Goal: Transaction & Acquisition: Purchase product/service

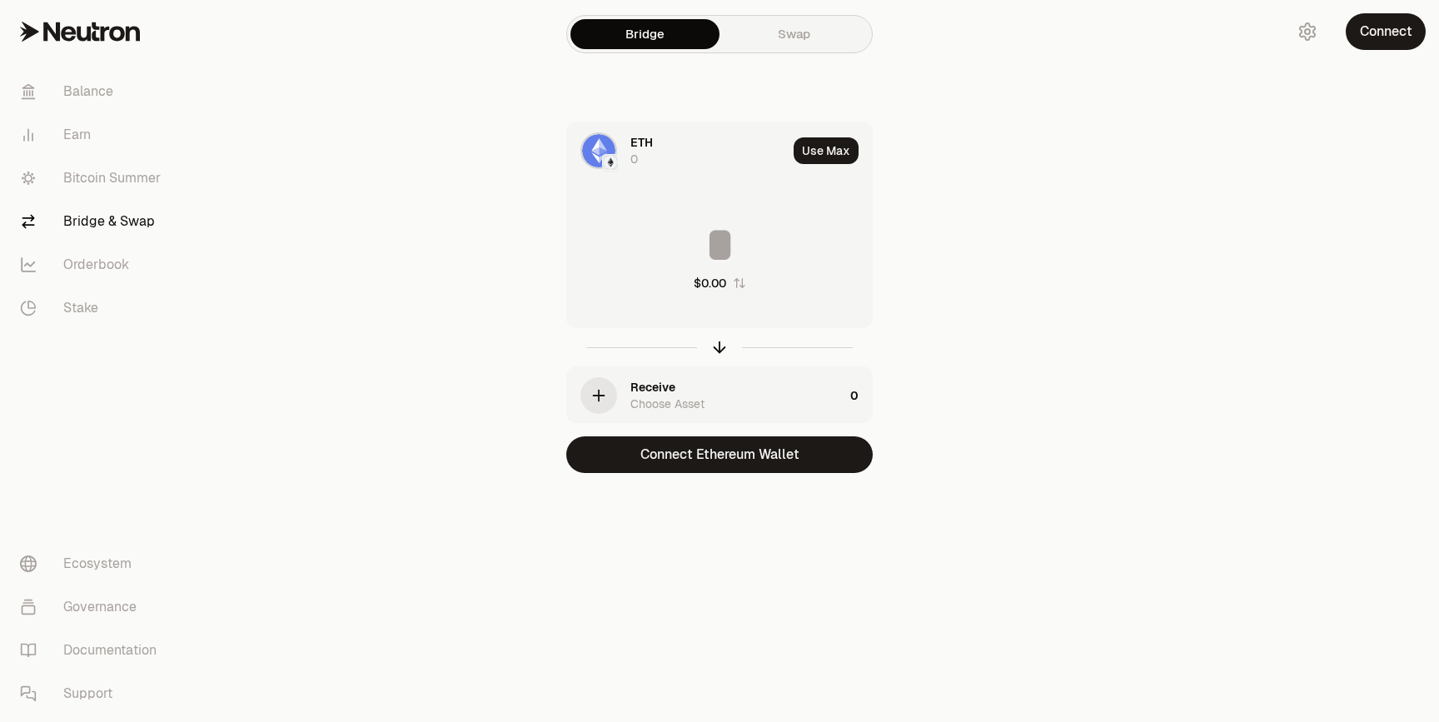
click at [681, 152] on div "ETH 0" at bounding box center [708, 150] width 157 height 33
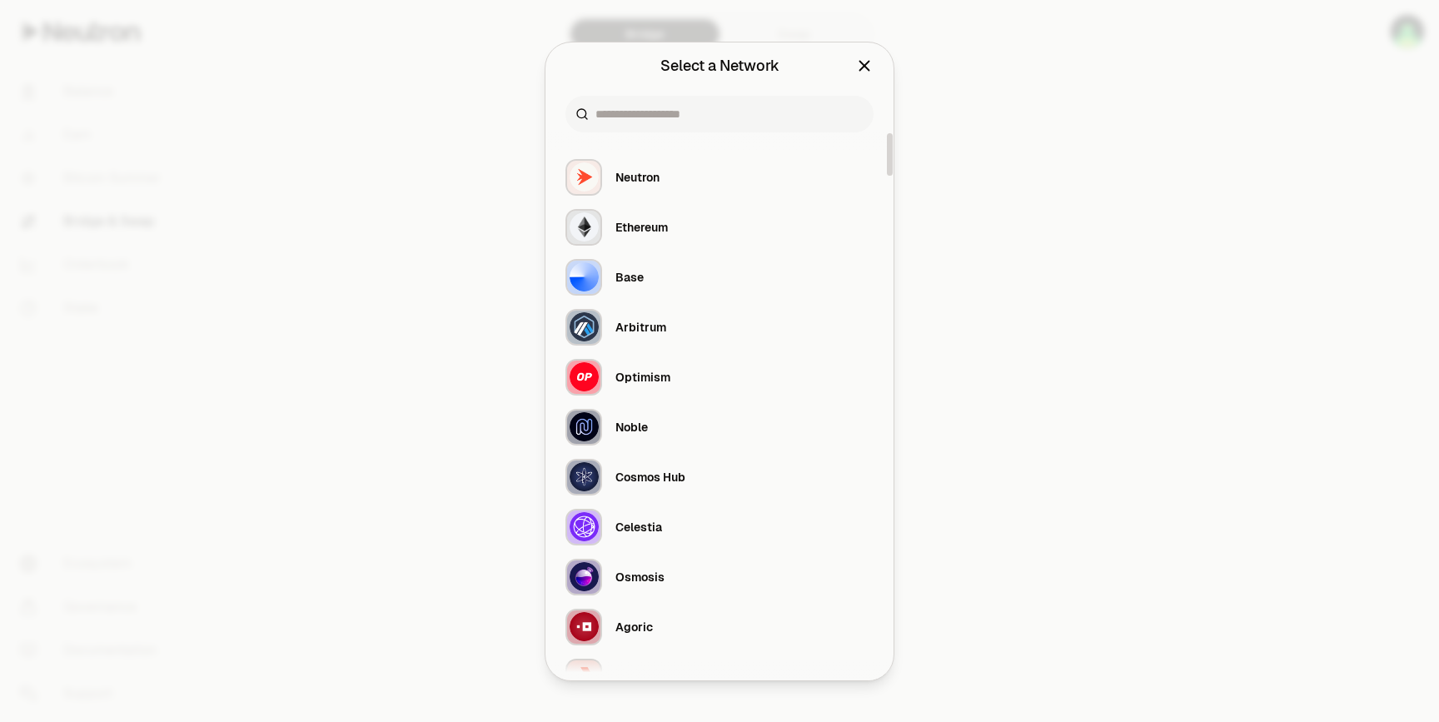
click at [683, 103] on div at bounding box center [719, 114] width 308 height 37
click at [683, 106] on input at bounding box center [729, 114] width 268 height 17
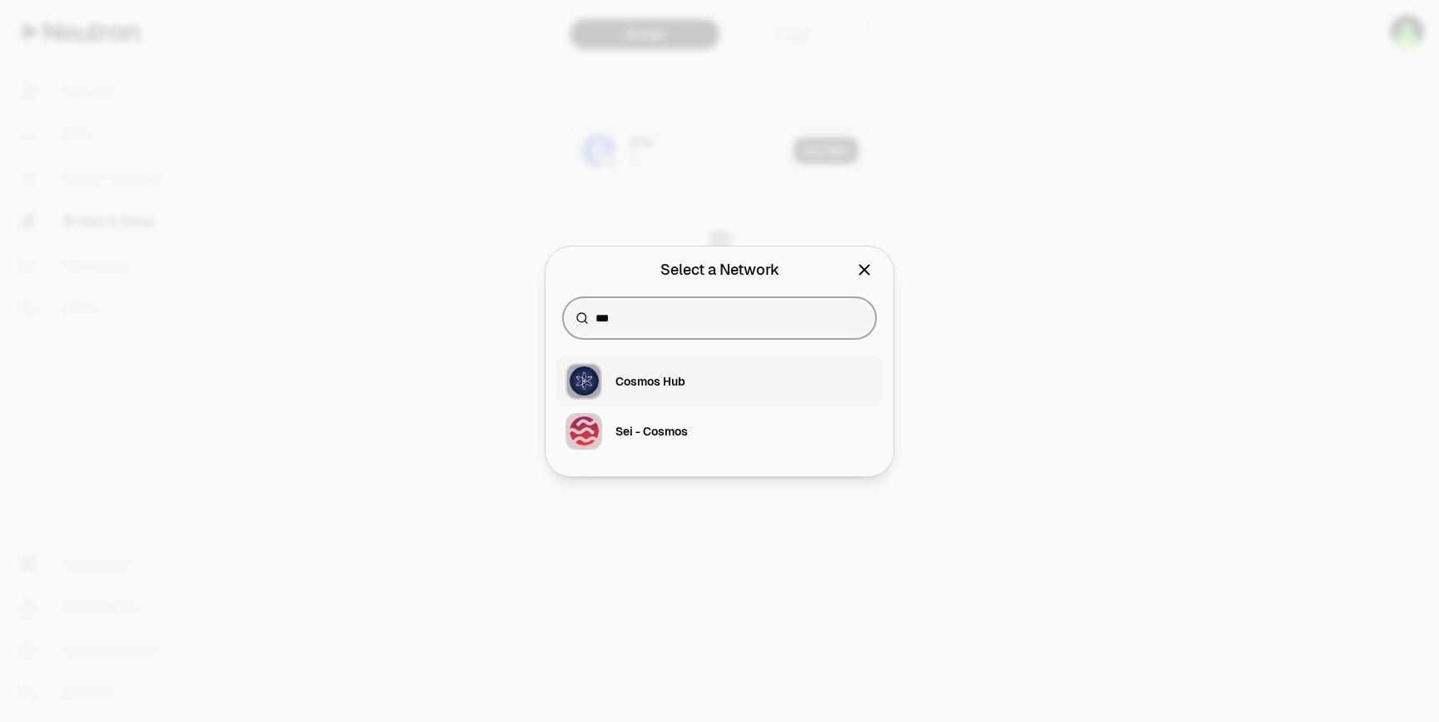
type input "***"
click at [609, 390] on div "Cosmos Hub" at bounding box center [625, 381] width 120 height 37
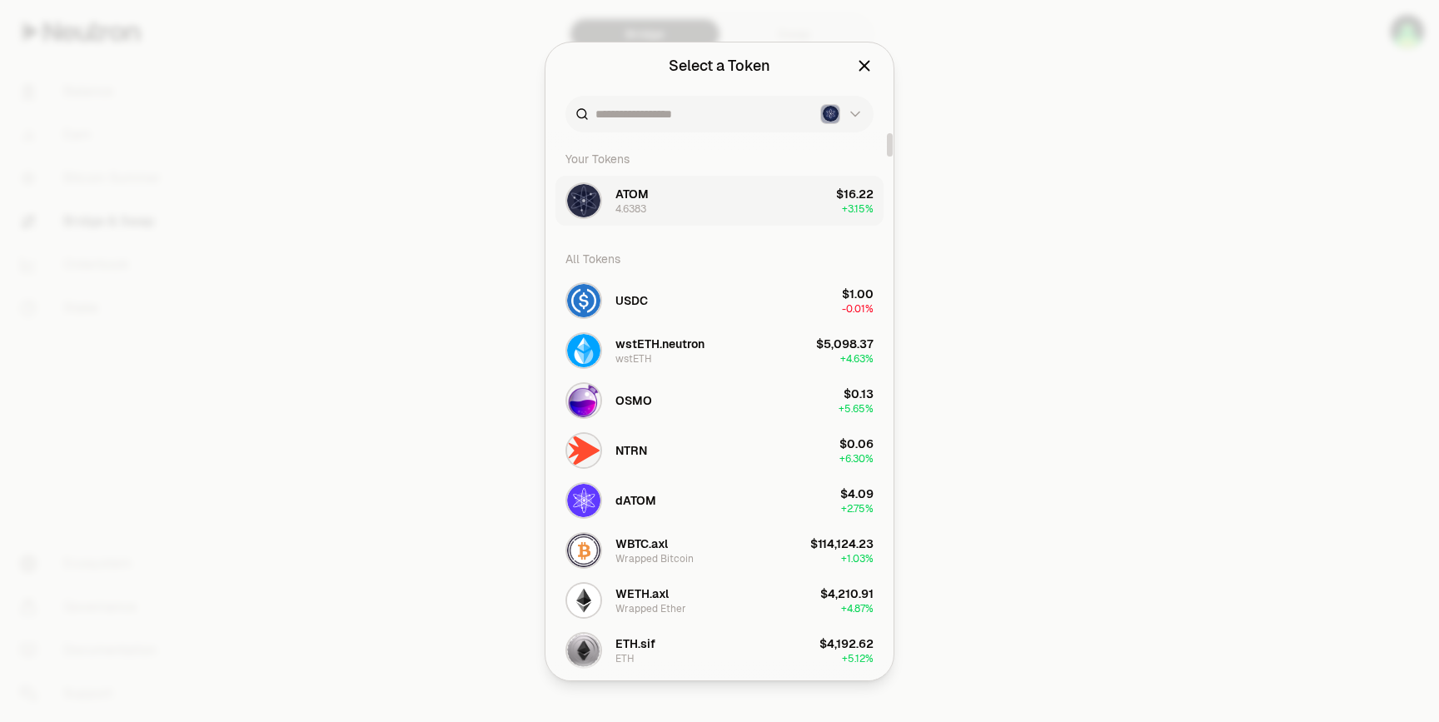
click at [656, 209] on button "ATOM 4.6383 $16.22 + 3.15%" at bounding box center [719, 201] width 328 height 50
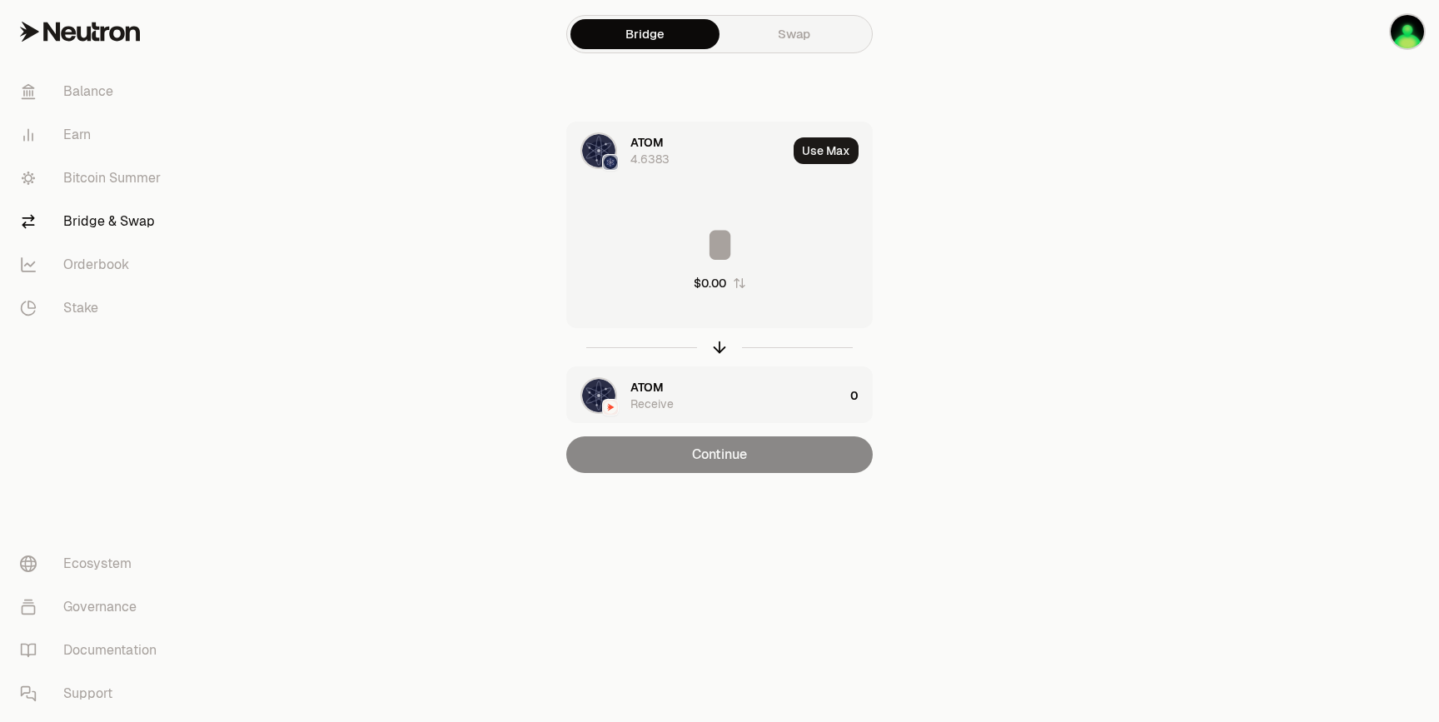
click at [737, 253] on input at bounding box center [719, 245] width 305 height 50
click at [718, 341] on icon "button" at bounding box center [719, 347] width 18 height 18
click at [713, 370] on div "ATOM Receive" at bounding box center [705, 395] width 276 height 57
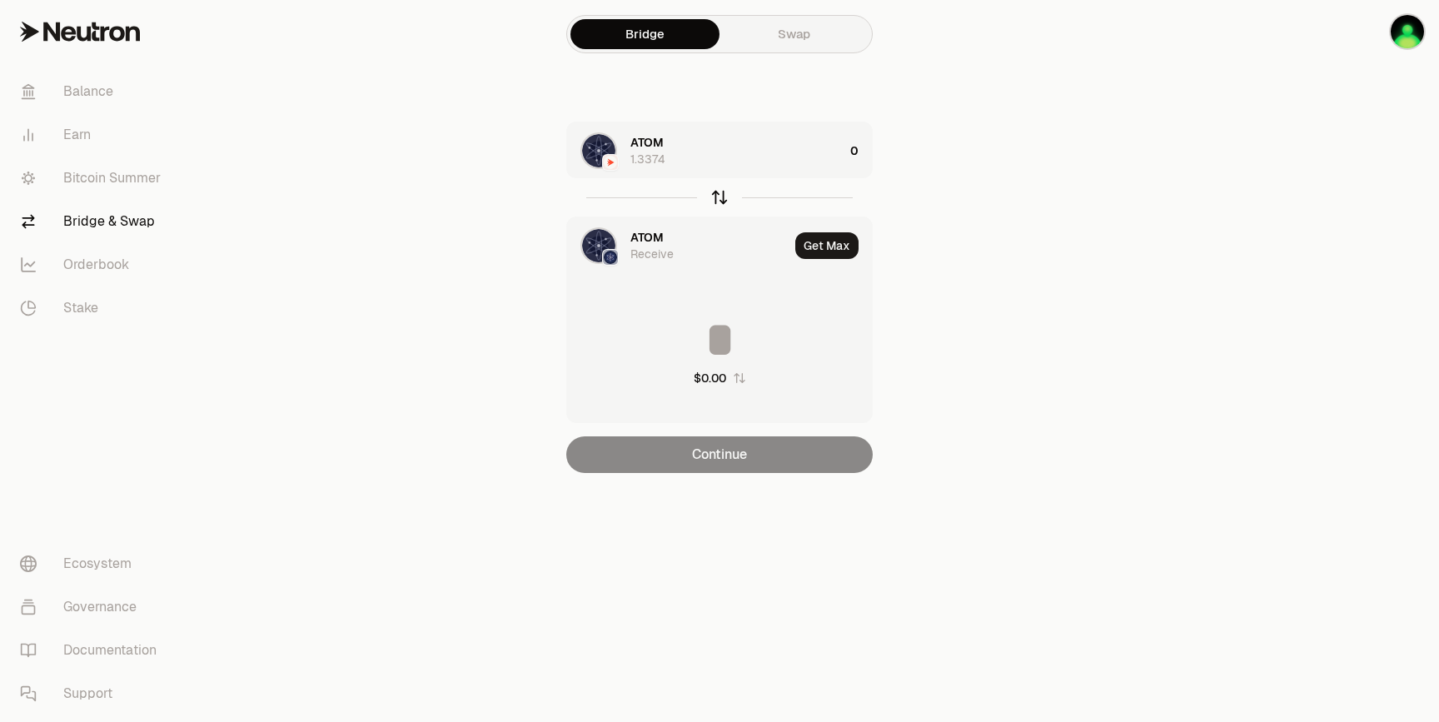
click at [723, 196] on icon "button" at bounding box center [719, 197] width 18 height 18
click at [722, 151] on div "ATOM 0.0155" at bounding box center [736, 150] width 213 height 33
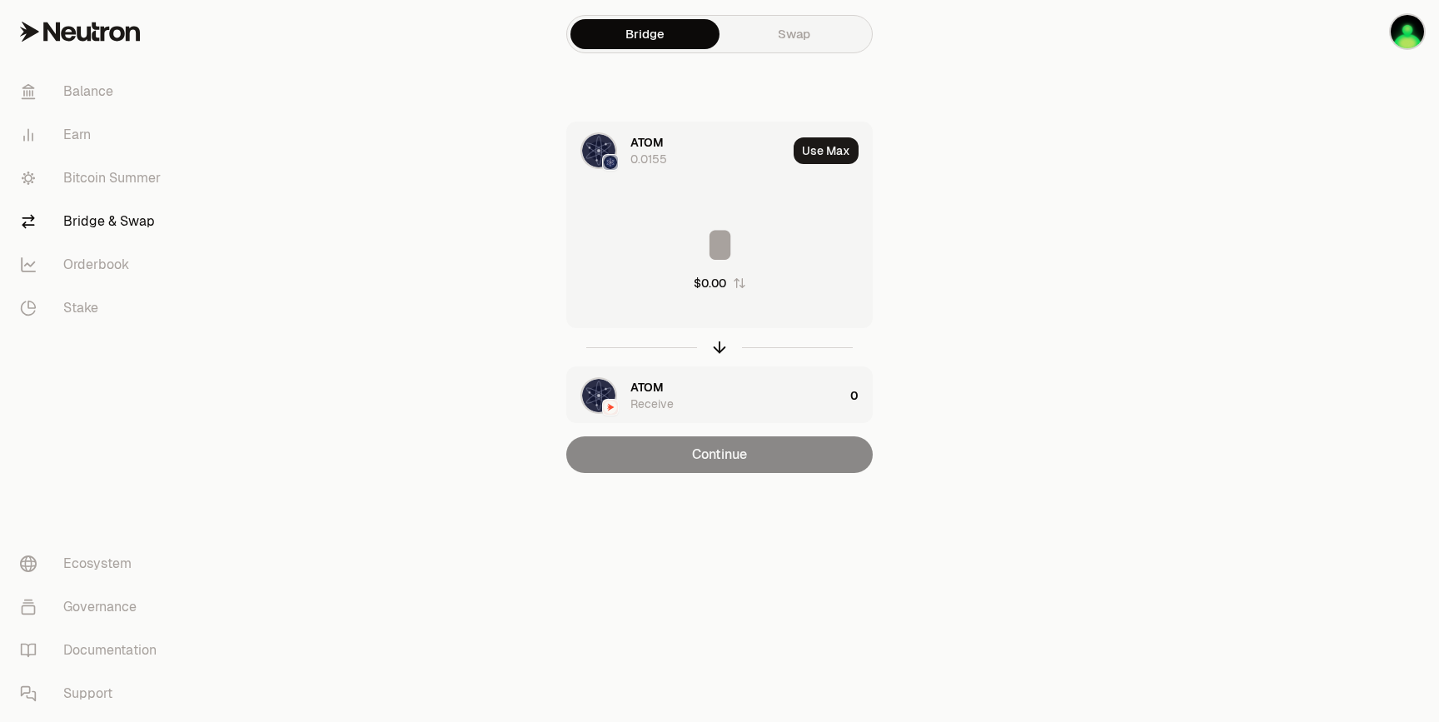
click at [712, 359] on div at bounding box center [719, 347] width 306 height 38
click at [713, 355] on div "button" at bounding box center [719, 347] width 18 height 18
click at [724, 186] on div "$0.00" at bounding box center [719, 255] width 305 height 147
click at [718, 162] on div "ATOM 1.3374" at bounding box center [708, 150] width 157 height 33
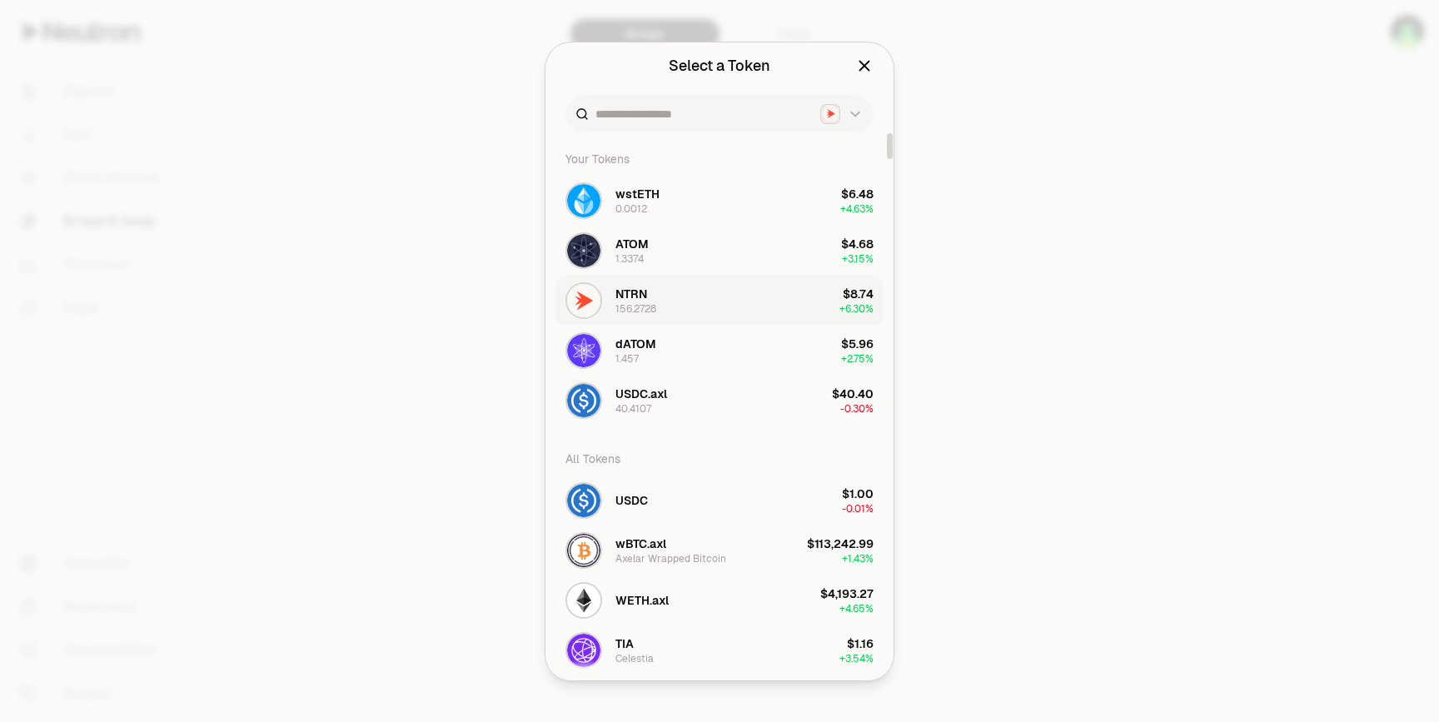
click at [673, 301] on button "NTRN 156.2728 $8.74 + 6.30%" at bounding box center [719, 301] width 328 height 50
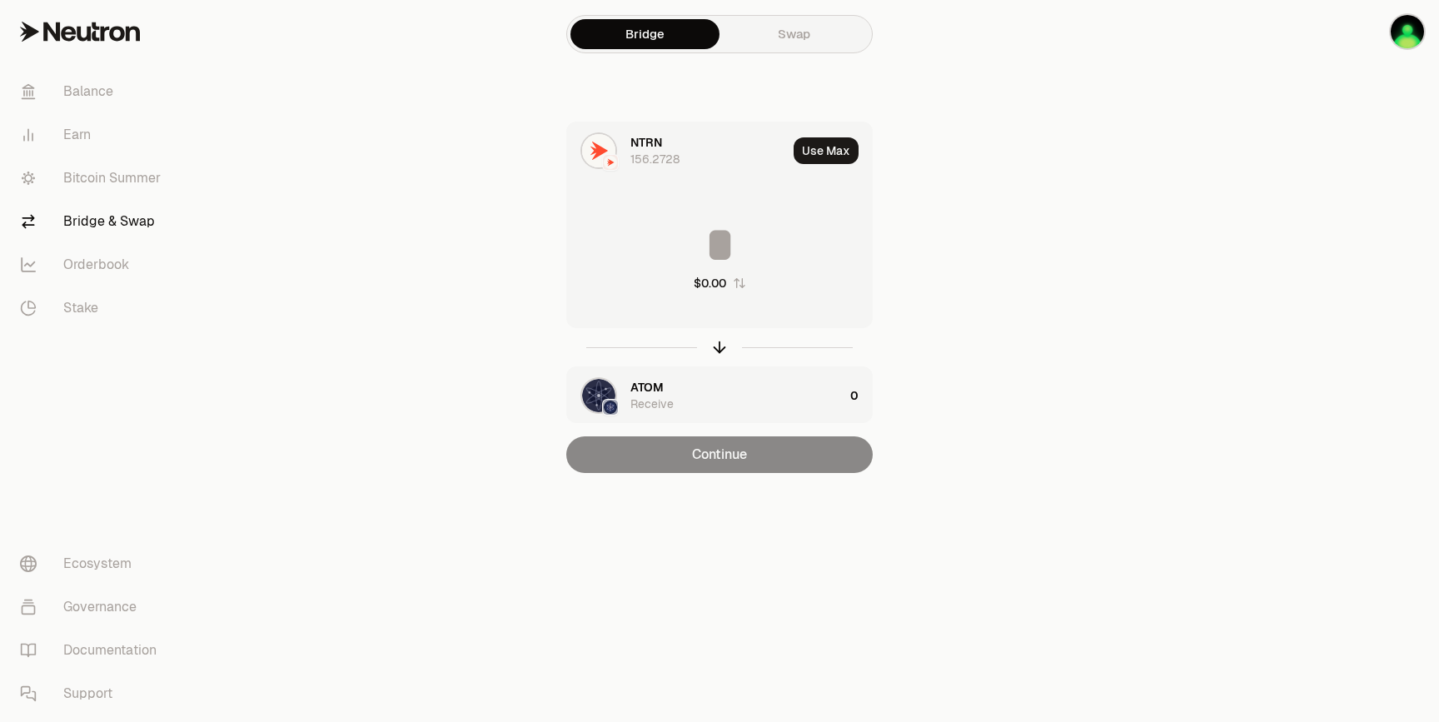
click at [706, 198] on div "$0.00" at bounding box center [719, 255] width 305 height 147
click at [693, 254] on input at bounding box center [719, 245] width 305 height 50
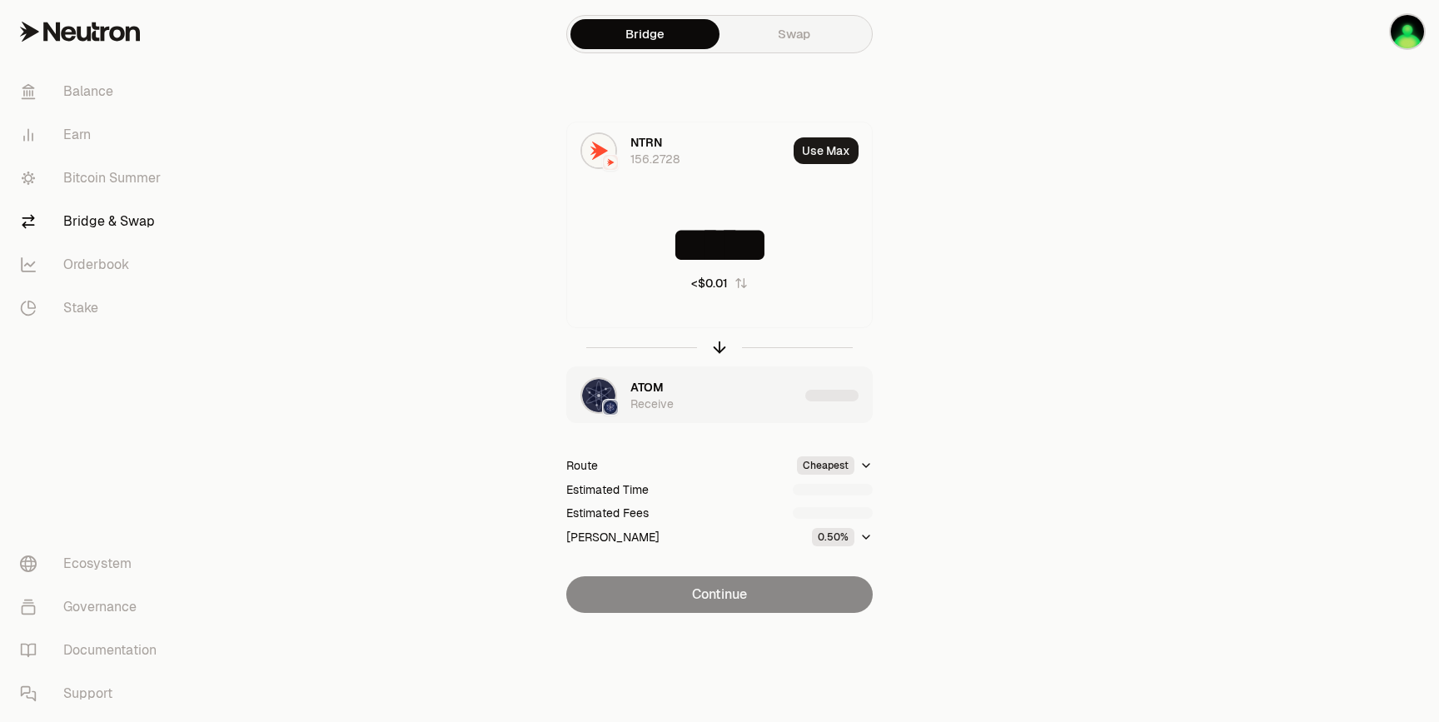
type input "*****"
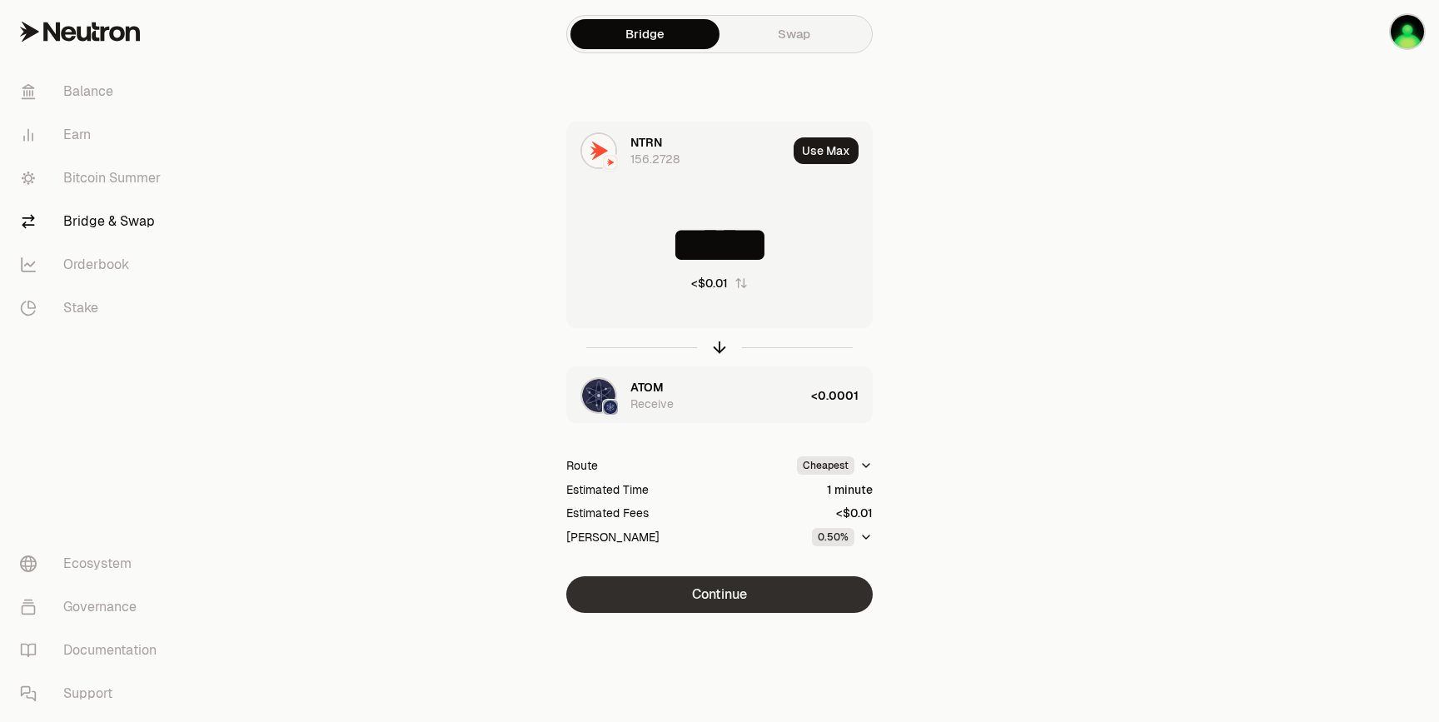
click at [841, 603] on button "Continue" at bounding box center [719, 594] width 306 height 37
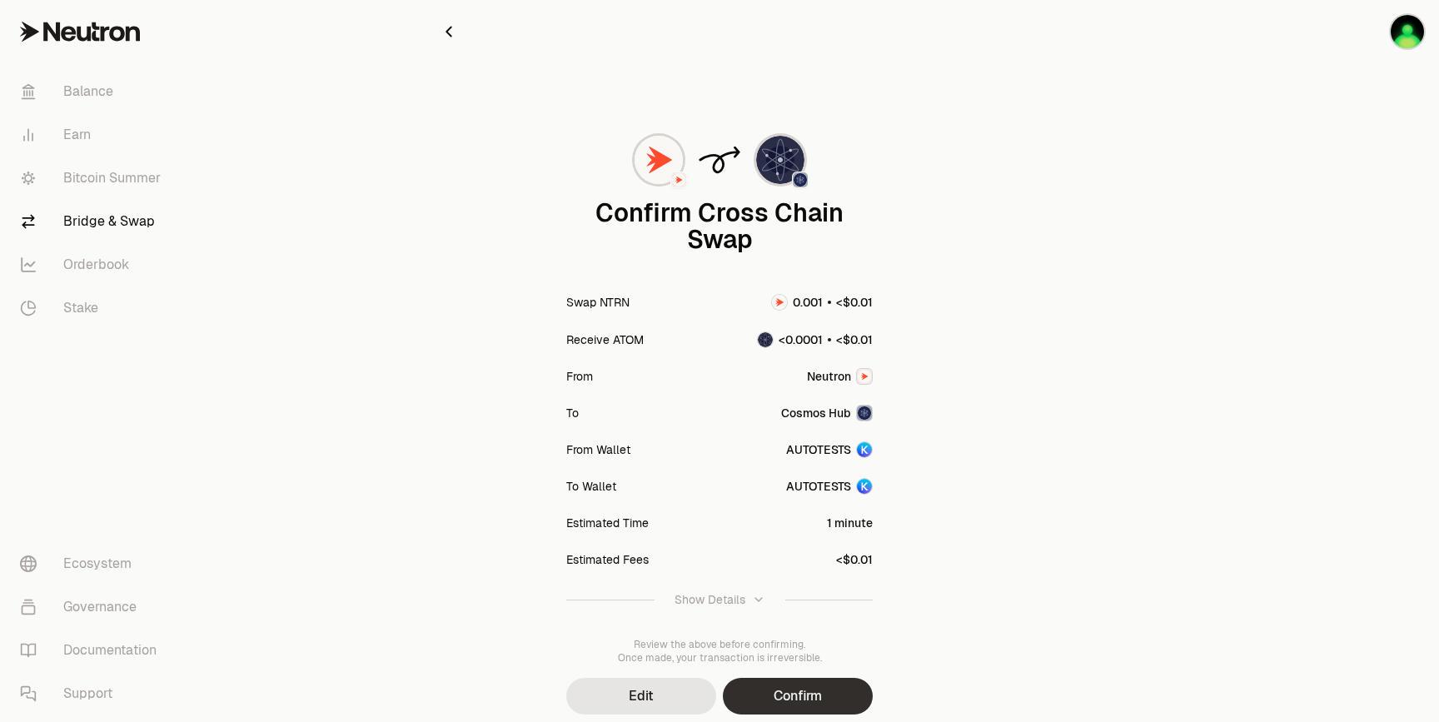
click at [830, 683] on button "Confirm" at bounding box center [798, 696] width 150 height 37
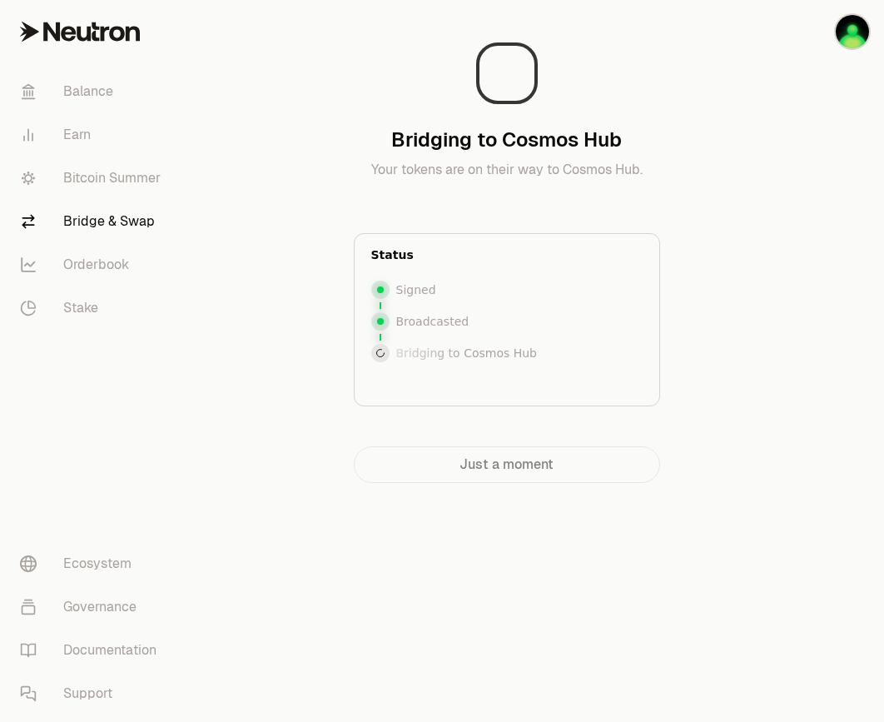
click at [88, 220] on link "Bridge & Swap" at bounding box center [93, 221] width 173 height 43
click at [90, 175] on link "Bitcoin Summer" at bounding box center [93, 178] width 173 height 43
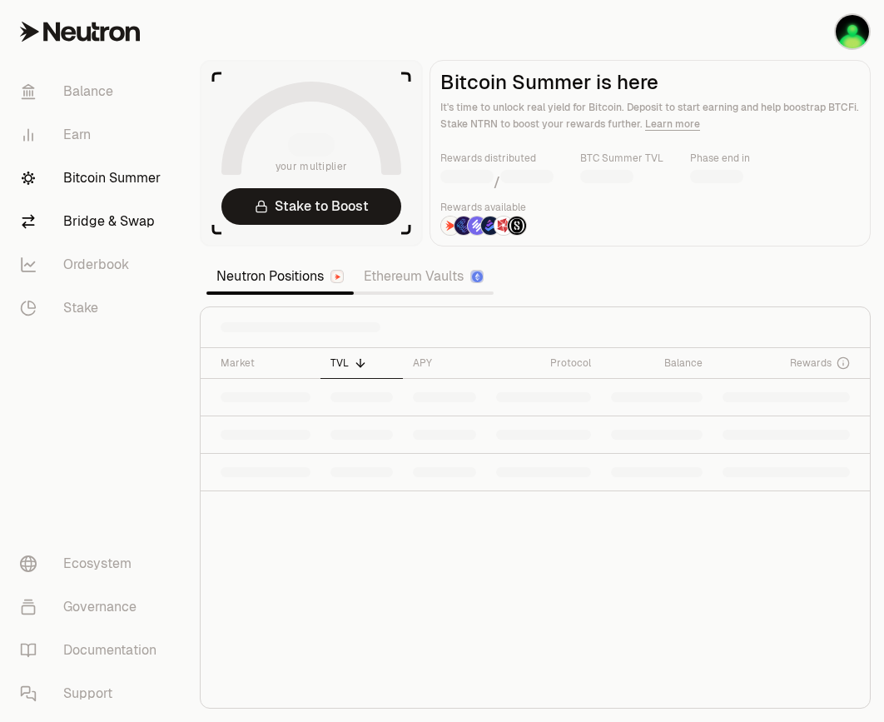
click at [92, 215] on link "Bridge & Swap" at bounding box center [93, 221] width 173 height 43
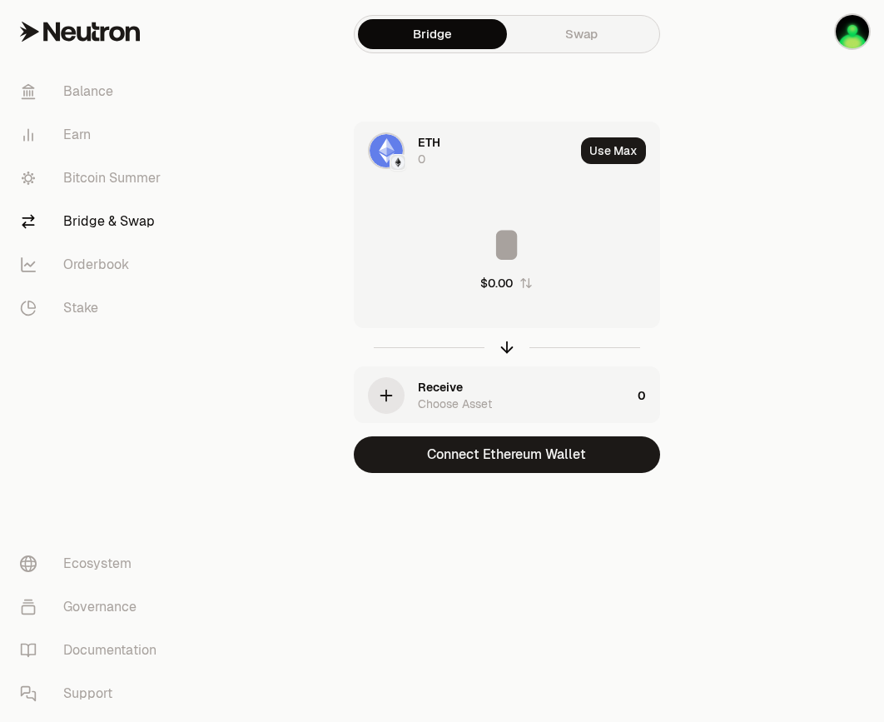
click at [466, 153] on div "ETH 0" at bounding box center [496, 150] width 157 height 33
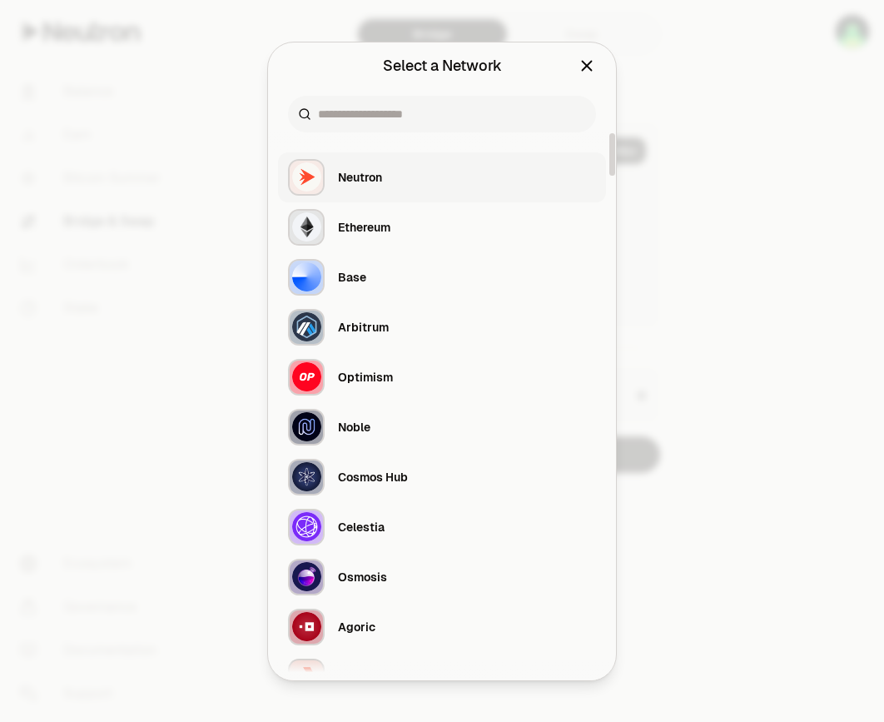
click at [389, 177] on button "Neutron" at bounding box center [442, 177] width 328 height 50
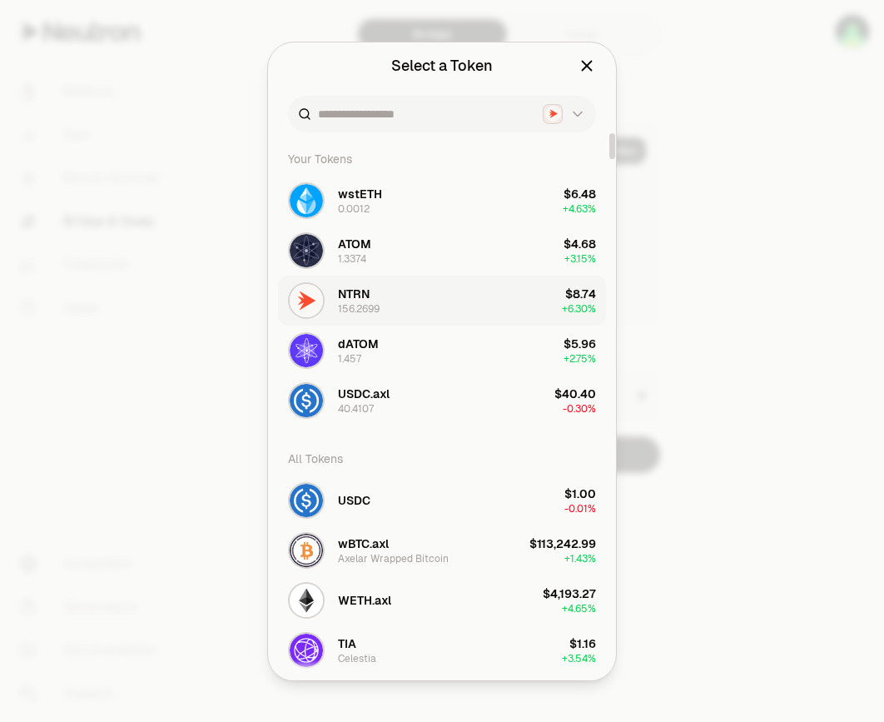
click at [369, 286] on span "NTRN" at bounding box center [354, 294] width 32 height 17
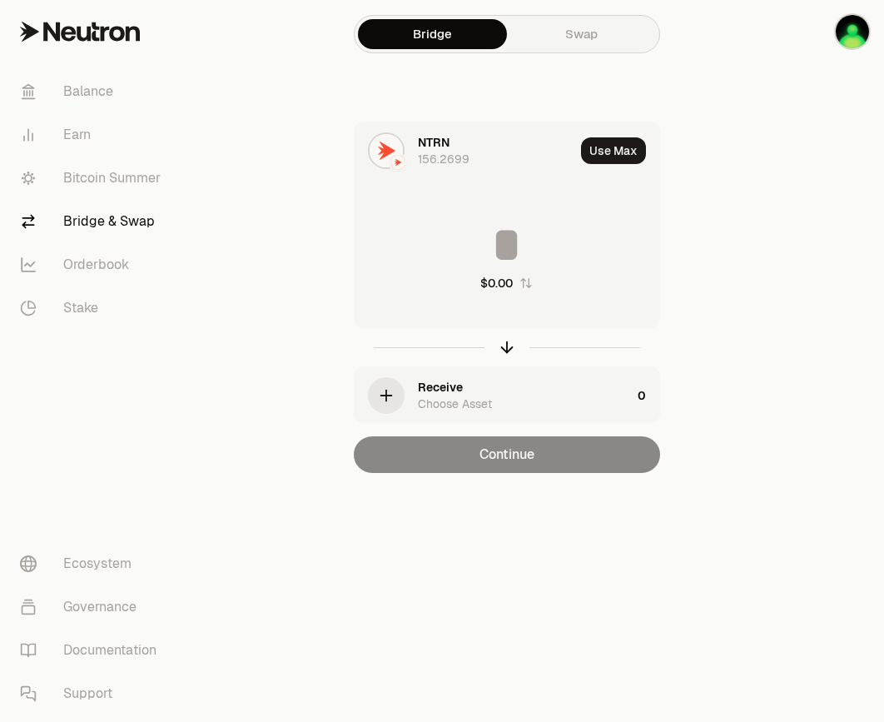
click at [501, 392] on div "Receive Choose Asset" at bounding box center [524, 395] width 213 height 33
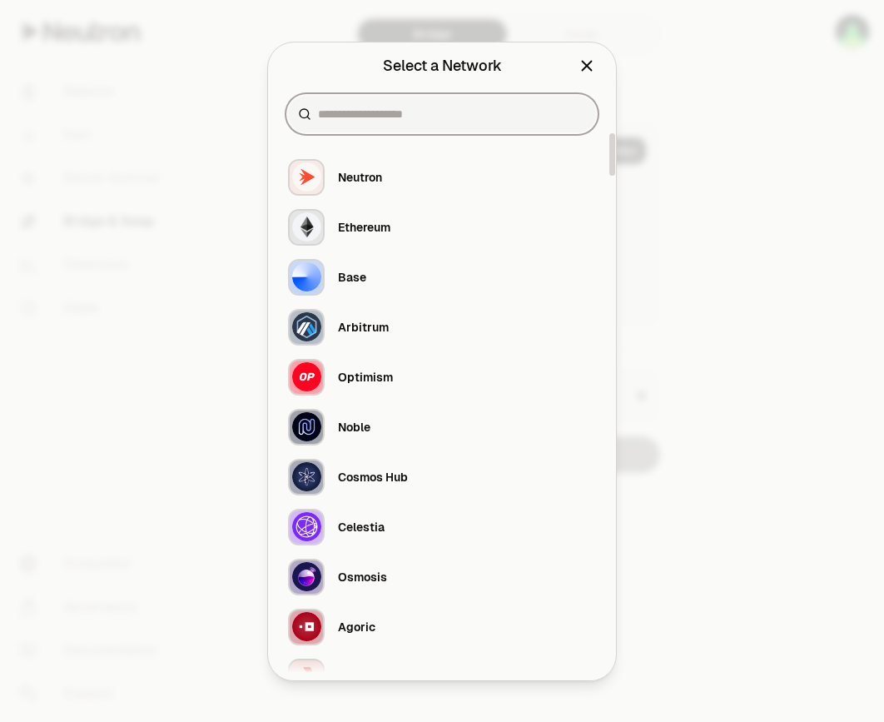
click at [418, 112] on input at bounding box center [452, 114] width 268 height 17
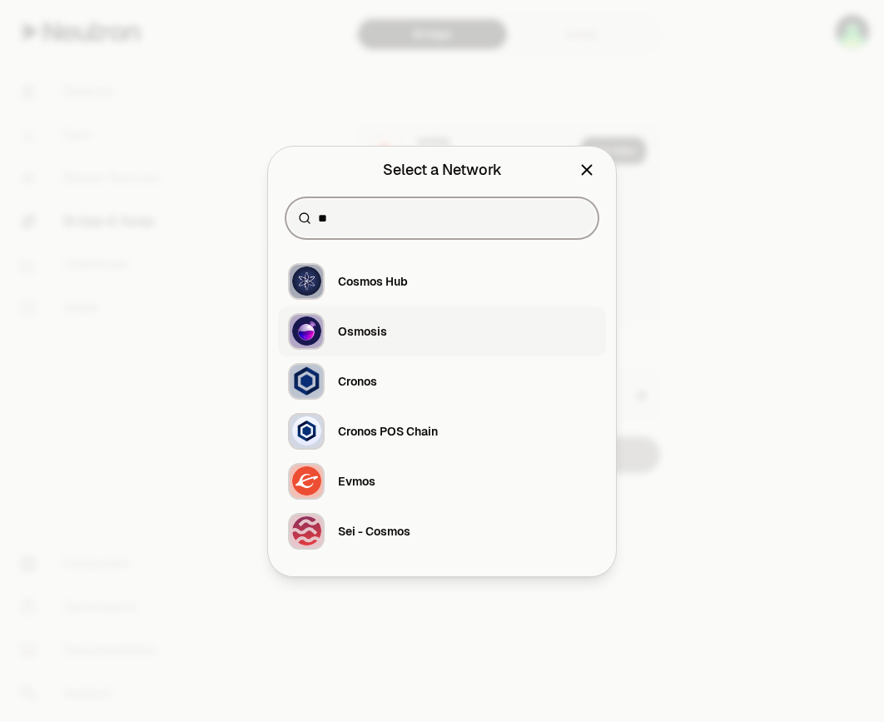
type input "**"
click at [350, 316] on div "Osmosis" at bounding box center [337, 331] width 99 height 37
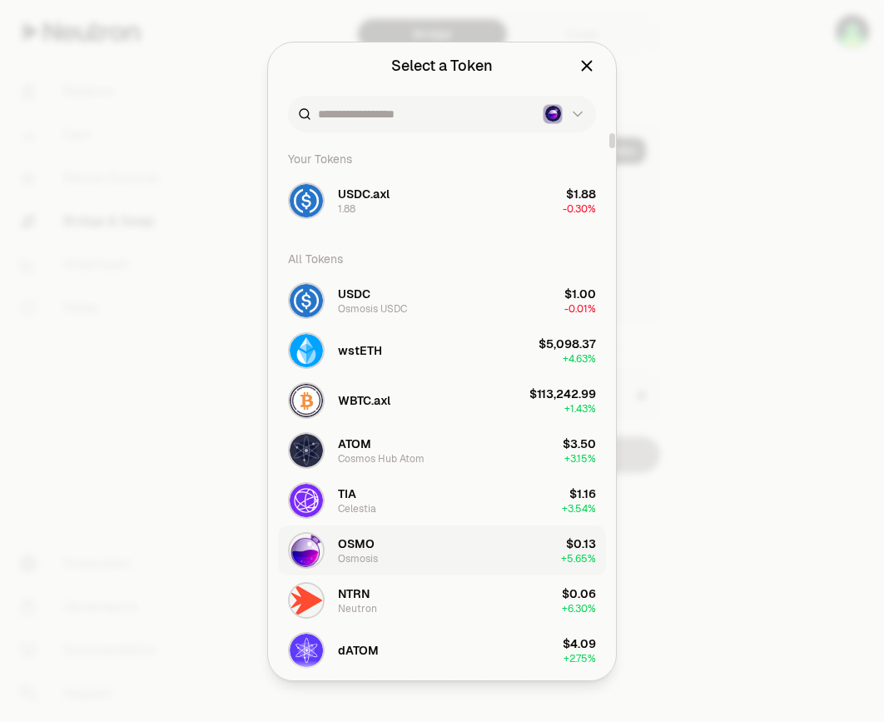
click at [390, 539] on button "OSMO Osmosis $0.13 + 5.65%" at bounding box center [442, 550] width 328 height 50
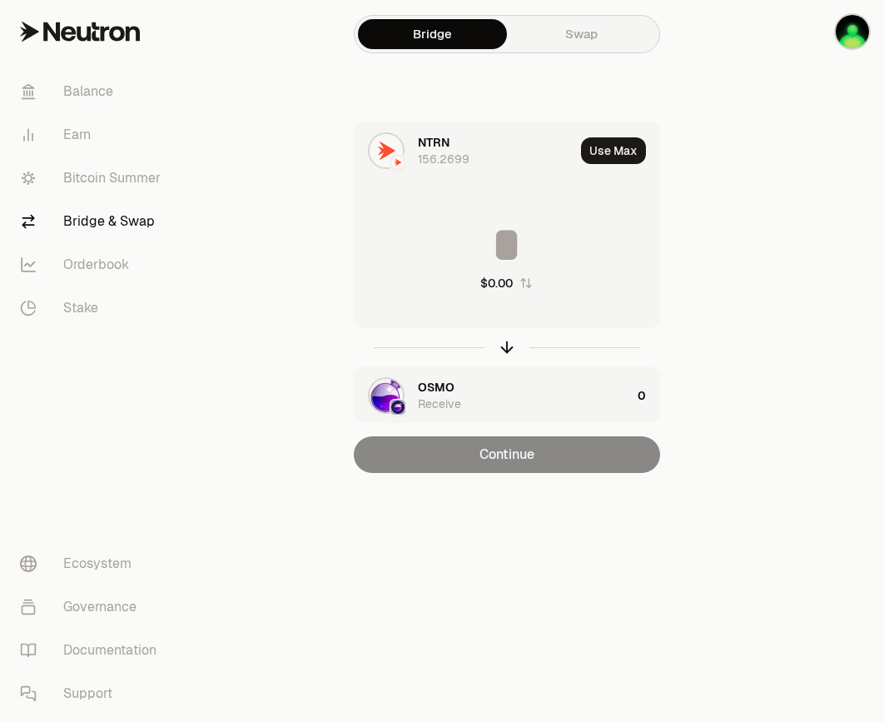
click at [508, 238] on input at bounding box center [507, 245] width 305 height 50
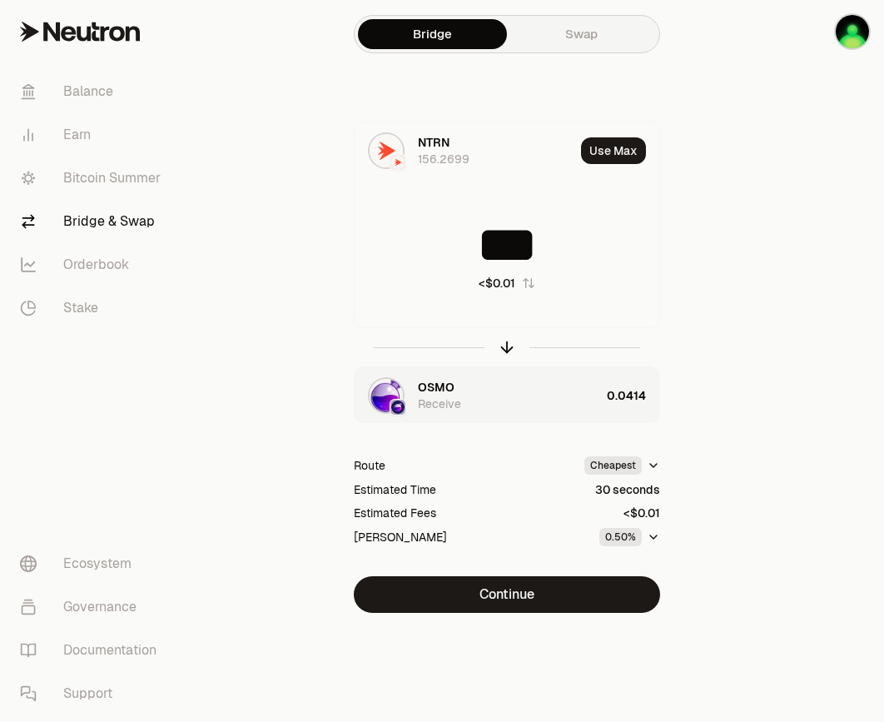
type input "***"
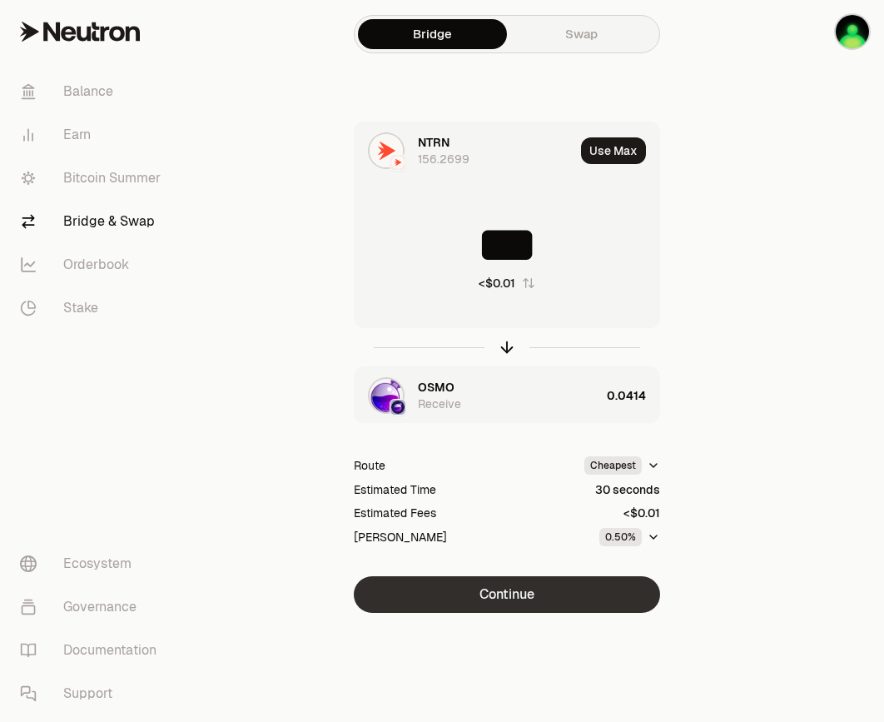
click at [614, 589] on button "Continue" at bounding box center [507, 594] width 306 height 37
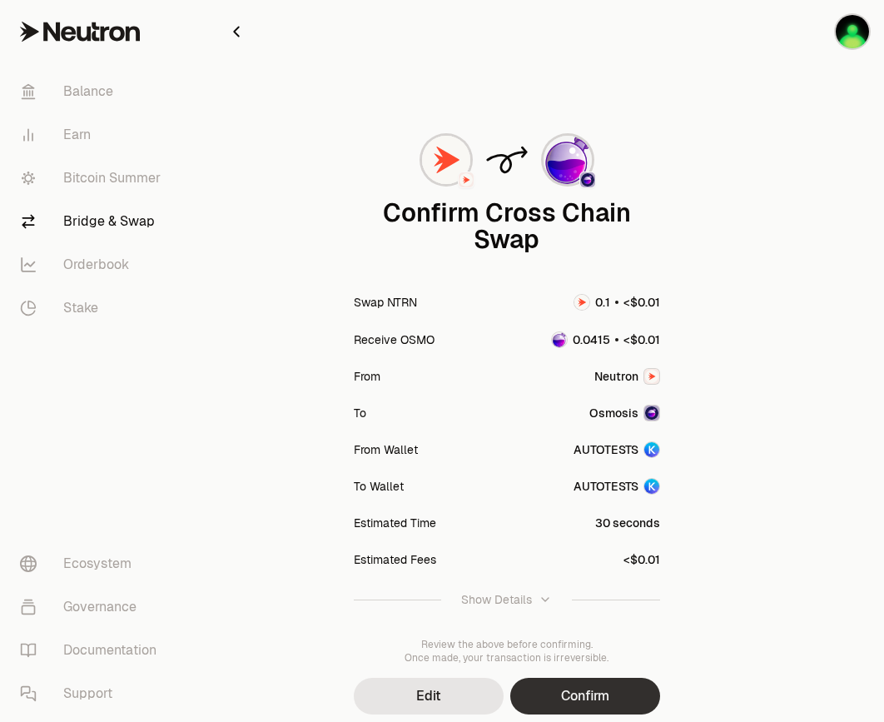
click at [631, 702] on button "Confirm" at bounding box center [585, 696] width 150 height 37
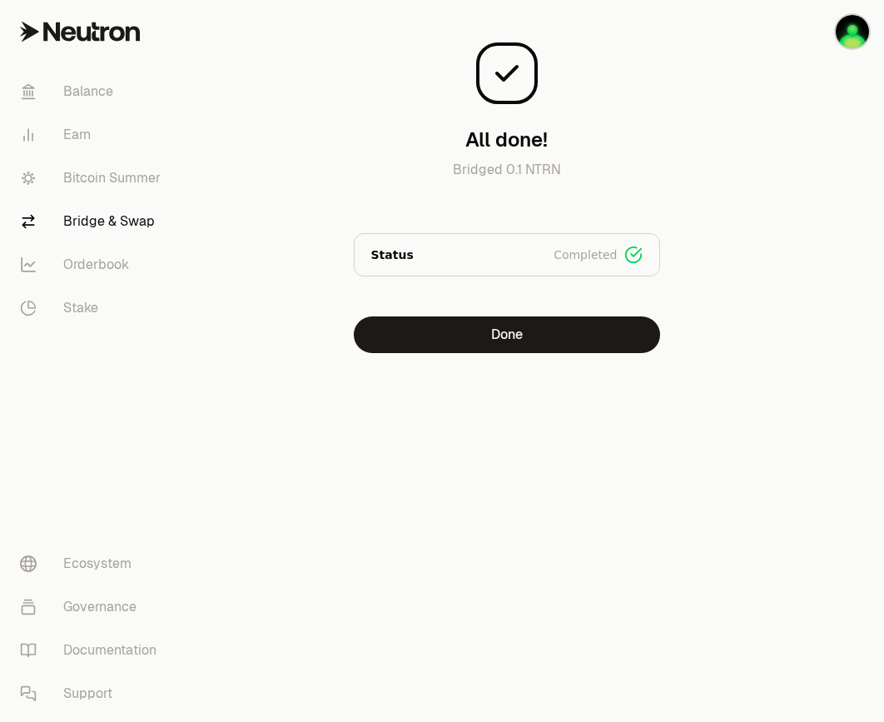
click at [572, 256] on span "Completed" at bounding box center [585, 254] width 63 height 17
click at [420, 254] on div "Status Completed" at bounding box center [506, 255] width 271 height 18
click at [397, 254] on p "Status" at bounding box center [392, 254] width 42 height 17
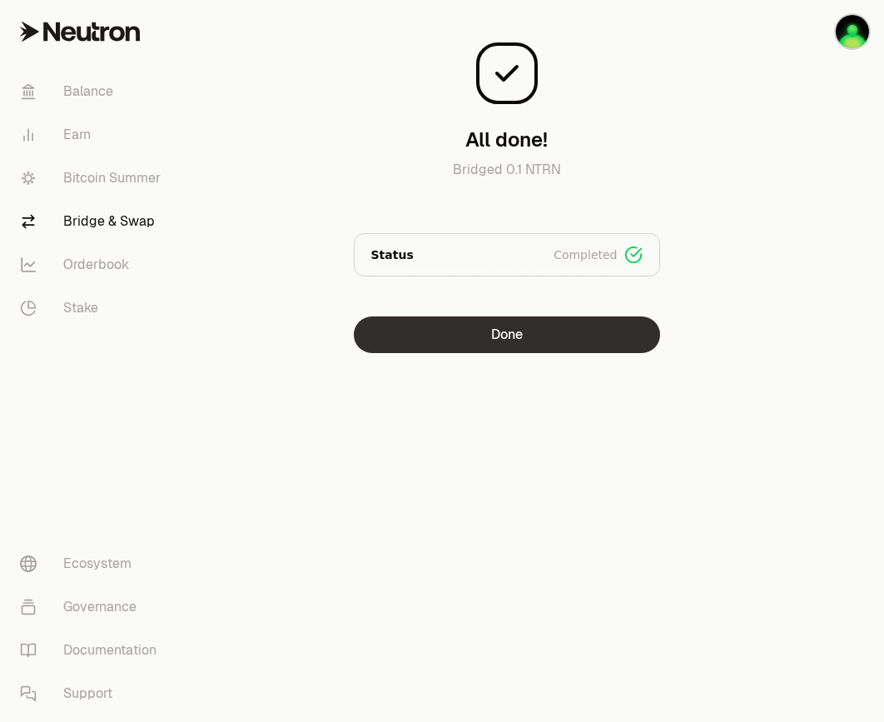
click at [437, 340] on button "Done" at bounding box center [507, 334] width 306 height 37
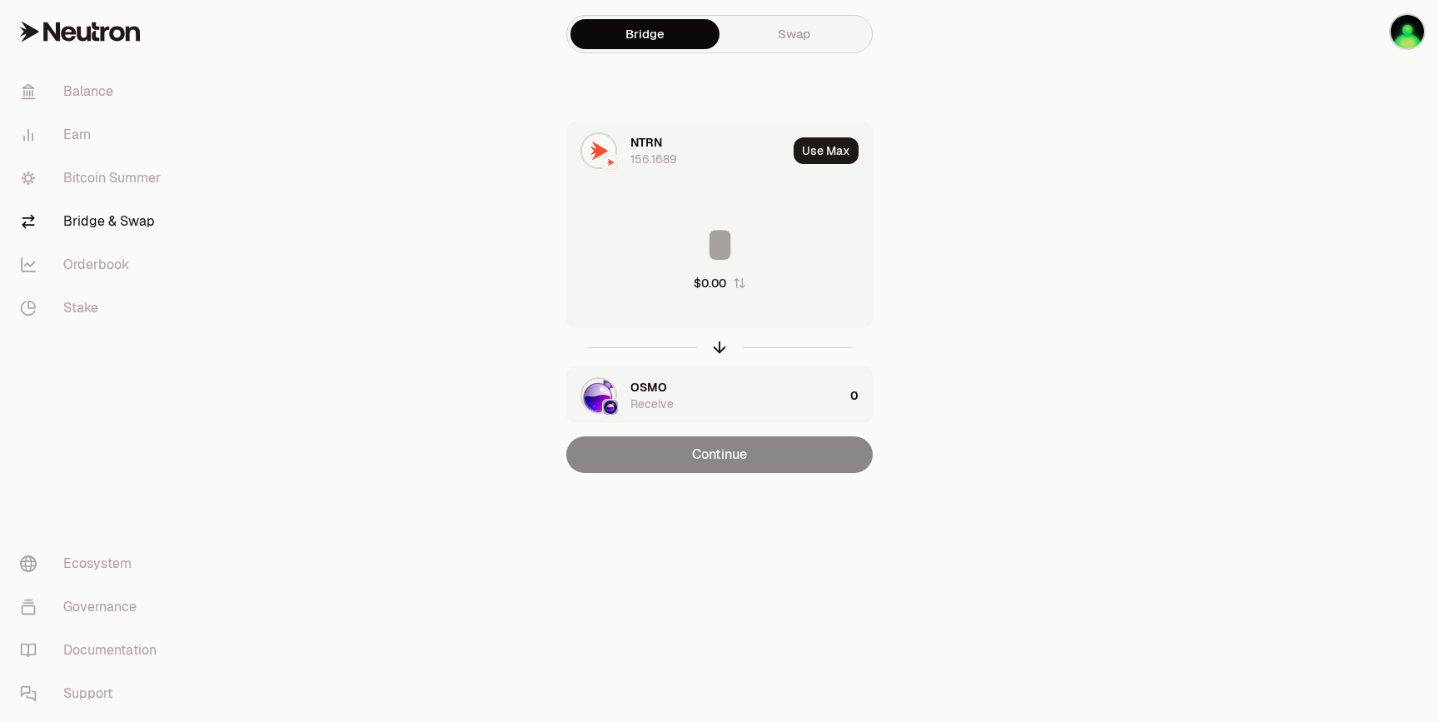
click at [734, 252] on input at bounding box center [719, 245] width 305 height 50
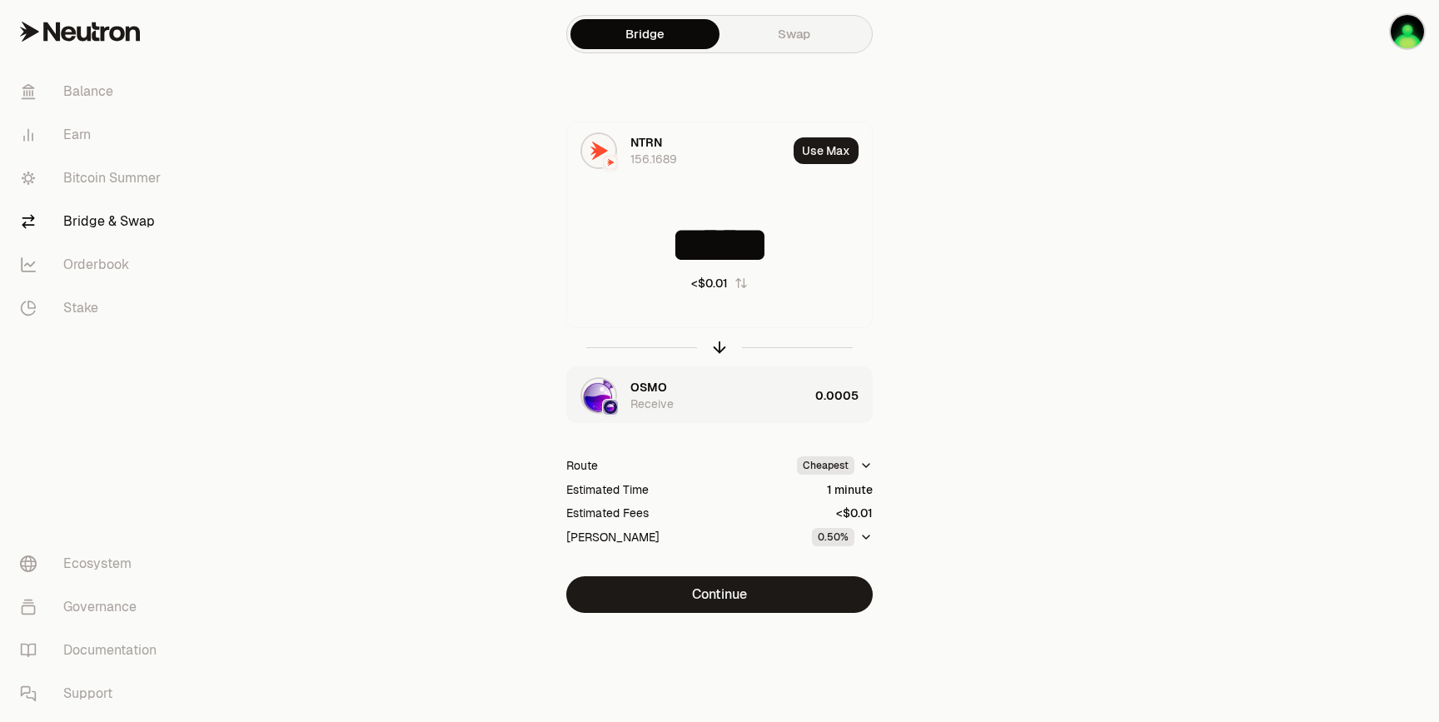
type input "*****"
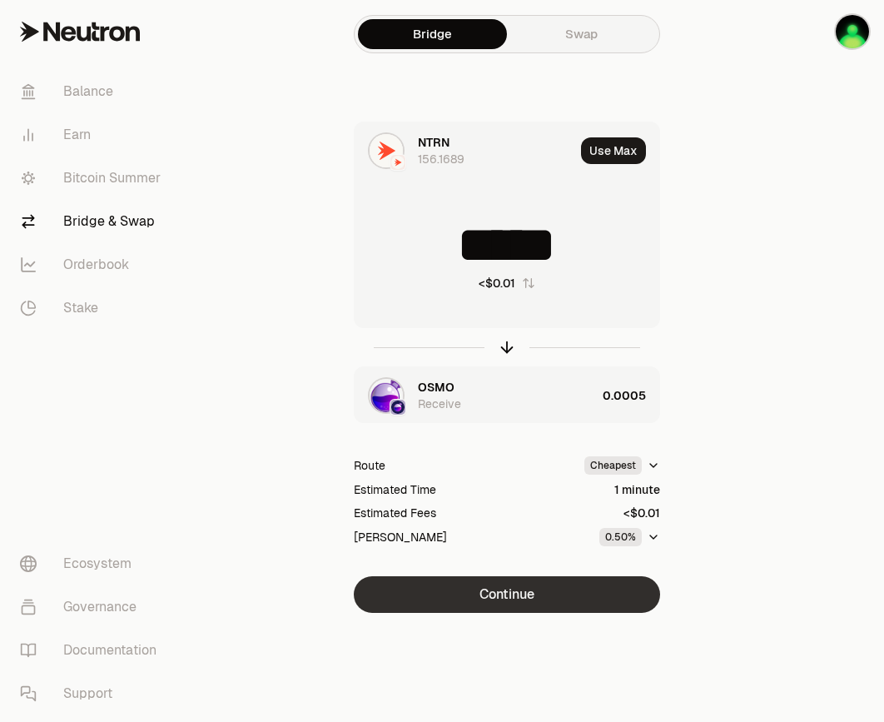
click at [597, 601] on button "Continue" at bounding box center [507, 594] width 306 height 37
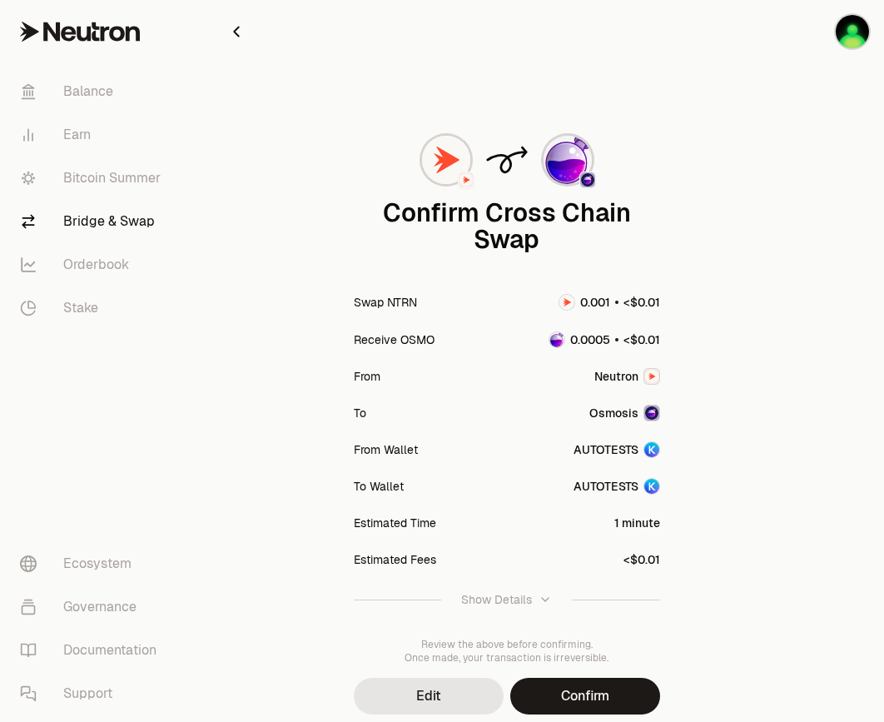
click at [521, 600] on div "Show Details" at bounding box center [496, 599] width 71 height 17
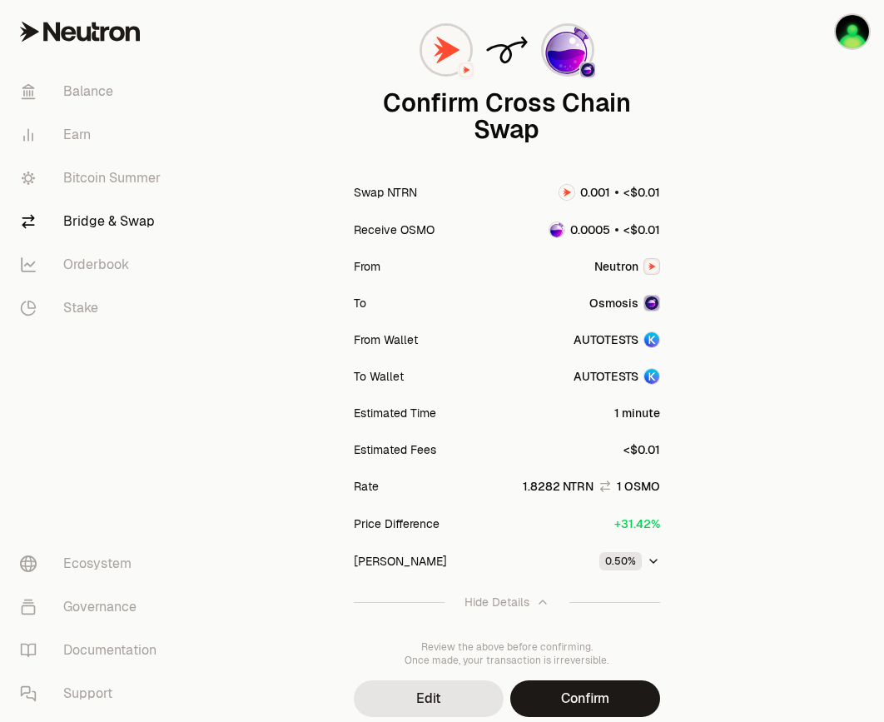
scroll to position [138, 0]
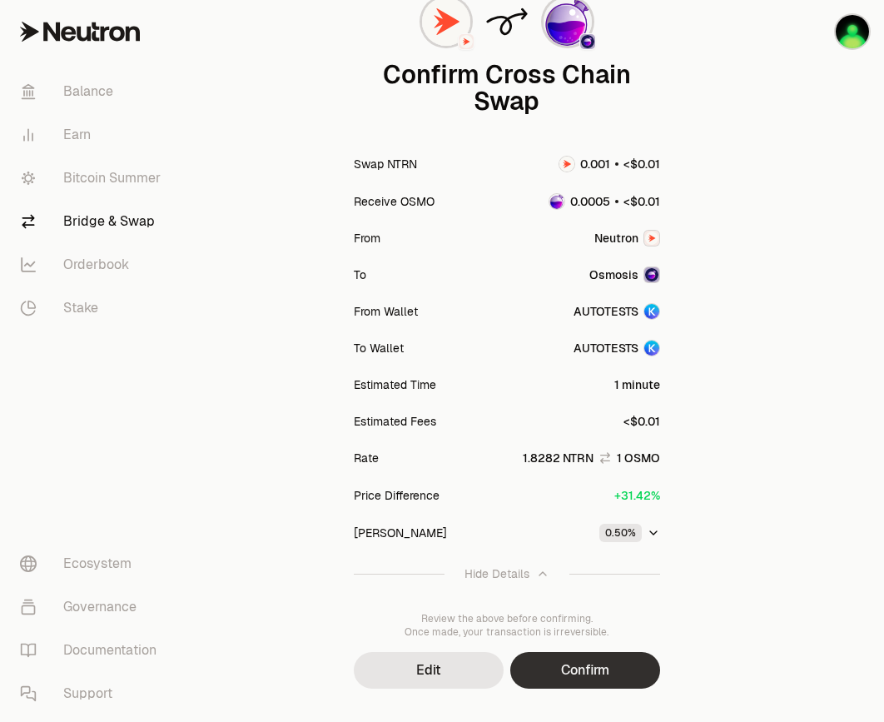
click at [614, 665] on button "Confirm" at bounding box center [585, 670] width 150 height 37
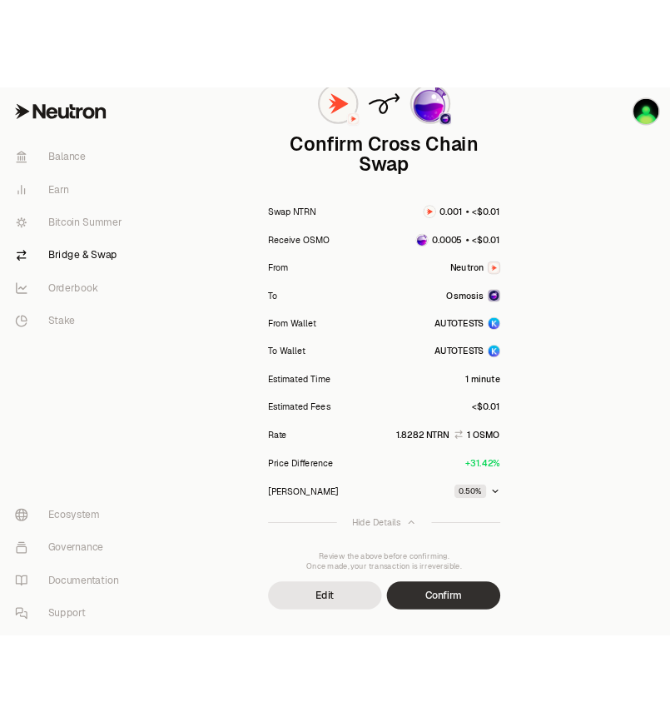
scroll to position [0, 0]
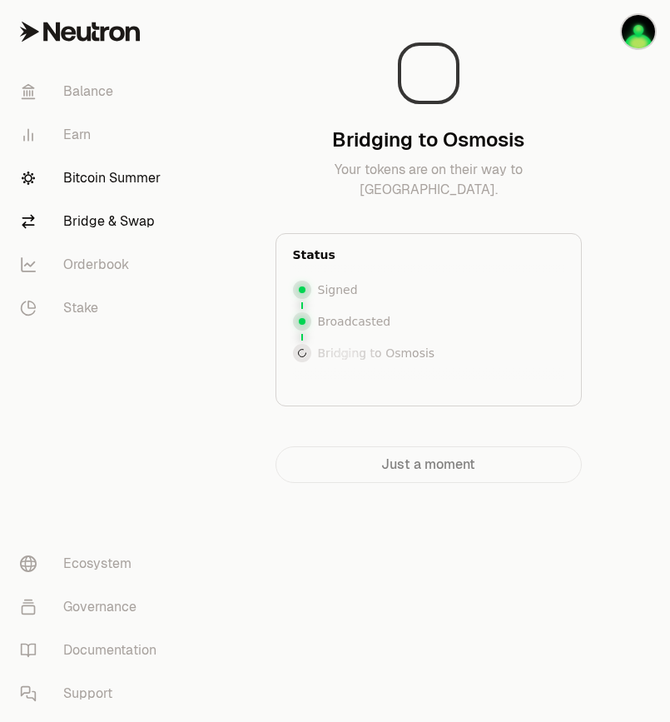
click at [95, 182] on link "Bitcoin Summer" at bounding box center [93, 178] width 173 height 43
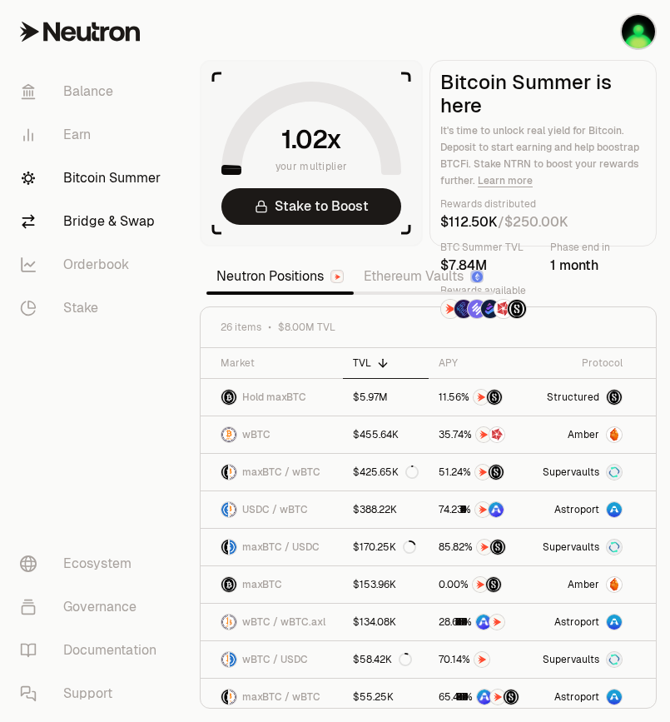
click at [92, 222] on link "Bridge & Swap" at bounding box center [93, 221] width 173 height 43
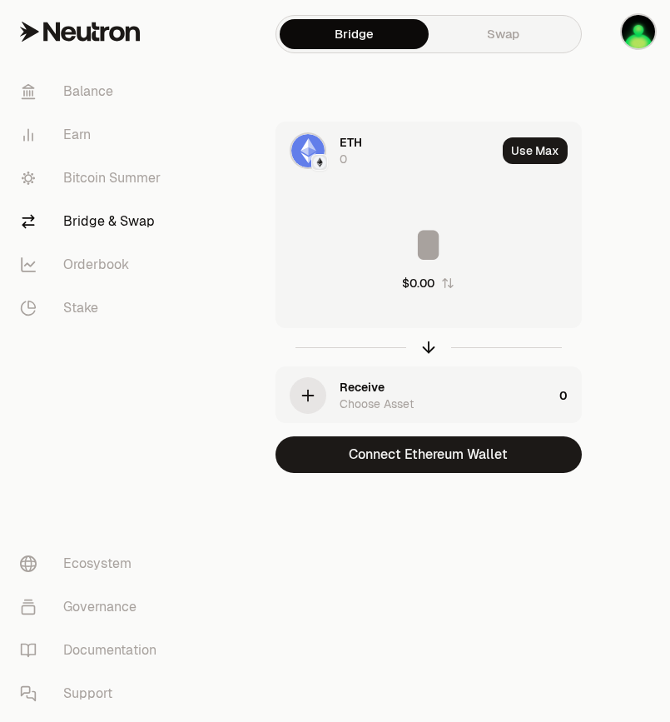
click at [469, 142] on div "ETH 0" at bounding box center [418, 150] width 157 height 33
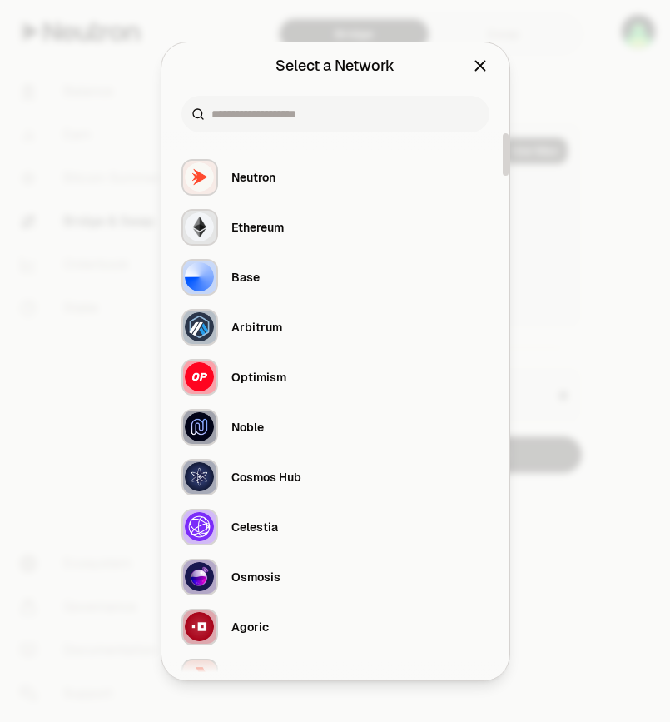
click at [349, 123] on div at bounding box center [335, 114] width 308 height 37
click at [293, 175] on button "Neutron" at bounding box center [335, 177] width 328 height 50
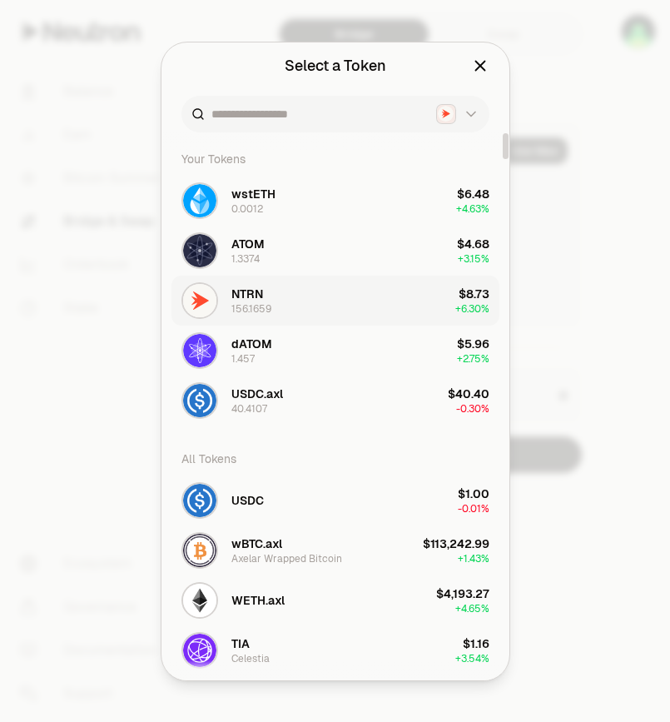
click at [276, 307] on button "NTRN 156.1659 $8.73 + 6.30%" at bounding box center [335, 301] width 328 height 50
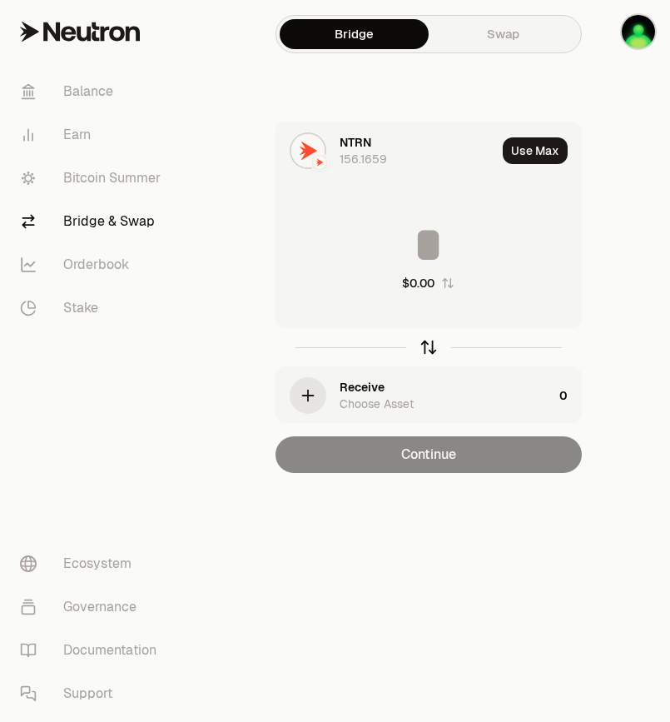
click at [429, 350] on icon "button" at bounding box center [429, 347] width 18 height 18
click at [427, 158] on div "Use Choose Asset" at bounding box center [418, 150] width 157 height 33
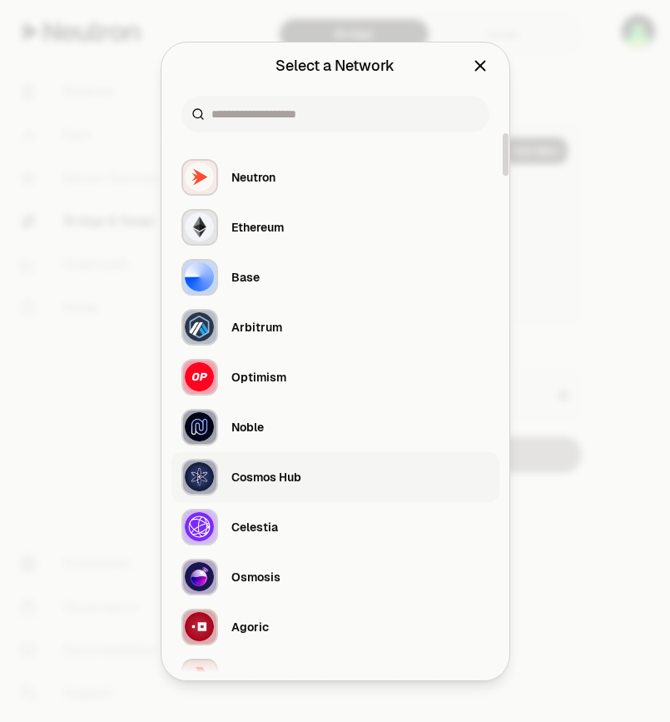
click at [313, 480] on button "Cosmos Hub" at bounding box center [335, 477] width 328 height 50
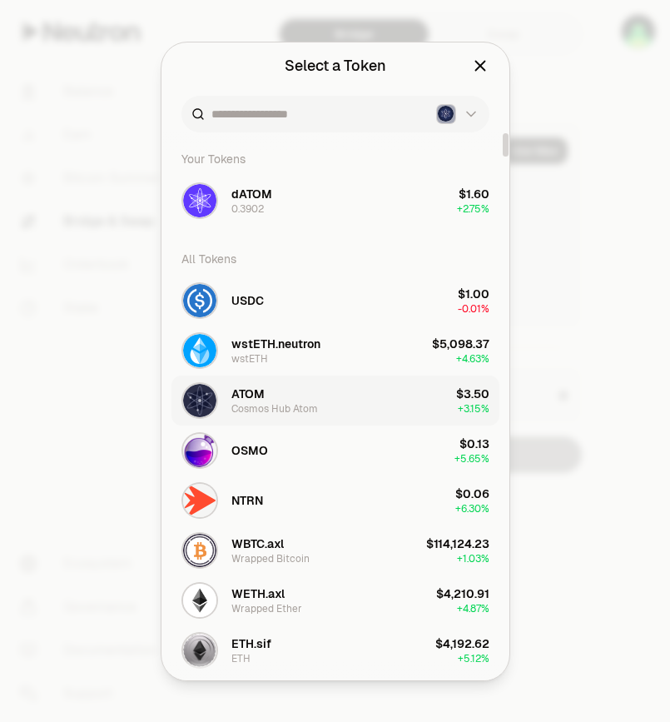
click at [315, 409] on div "Cosmos Hub Atom" at bounding box center [274, 408] width 87 height 13
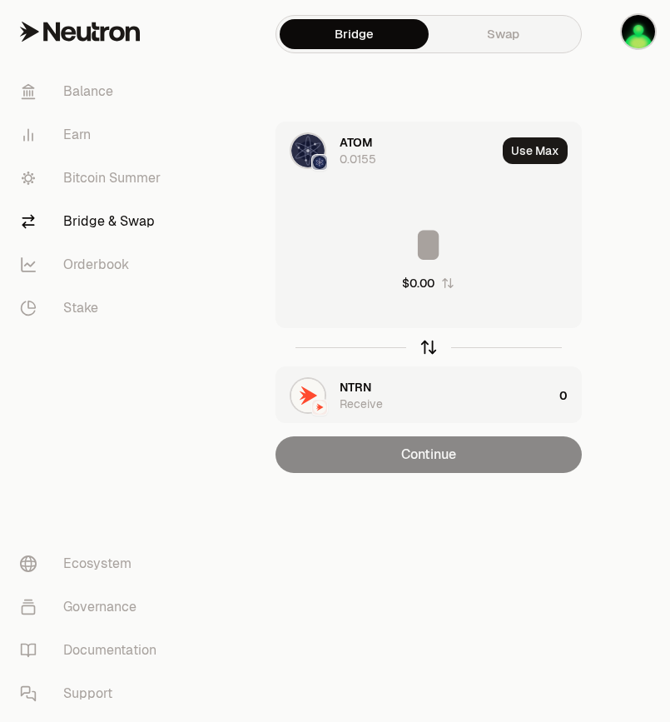
click at [433, 345] on icon "button" at bounding box center [429, 347] width 18 height 18
click at [457, 219] on div "$0.00" at bounding box center [428, 255] width 305 height 147
click at [435, 354] on div "button" at bounding box center [429, 347] width 18 height 18
click at [440, 246] on input at bounding box center [428, 245] width 305 height 50
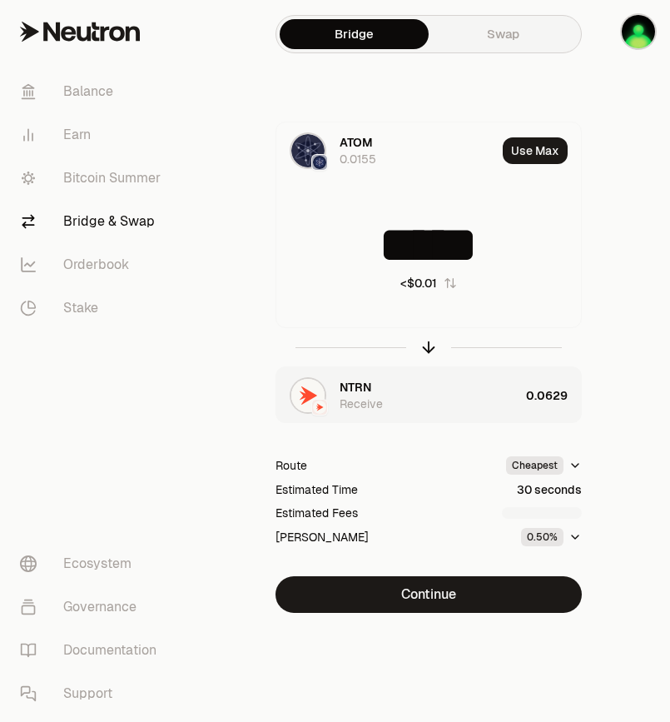
type input "*****"
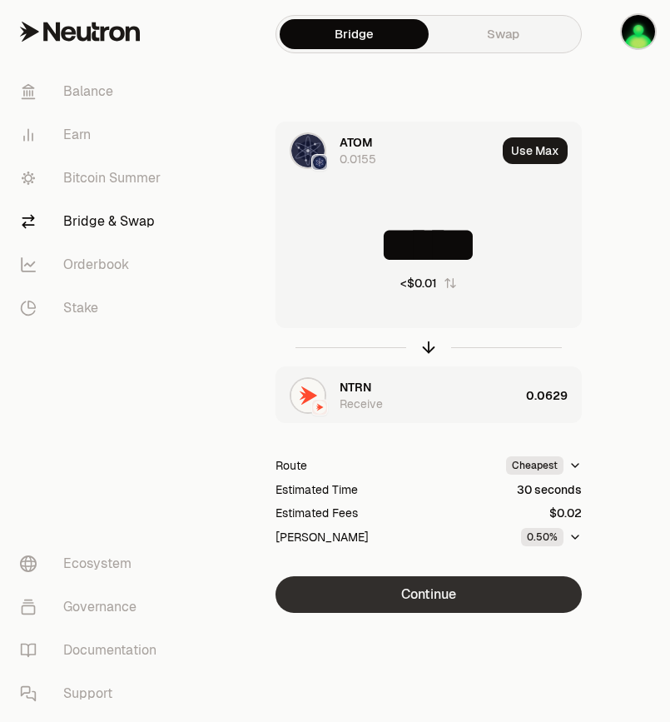
click at [544, 599] on button "Continue" at bounding box center [429, 594] width 306 height 37
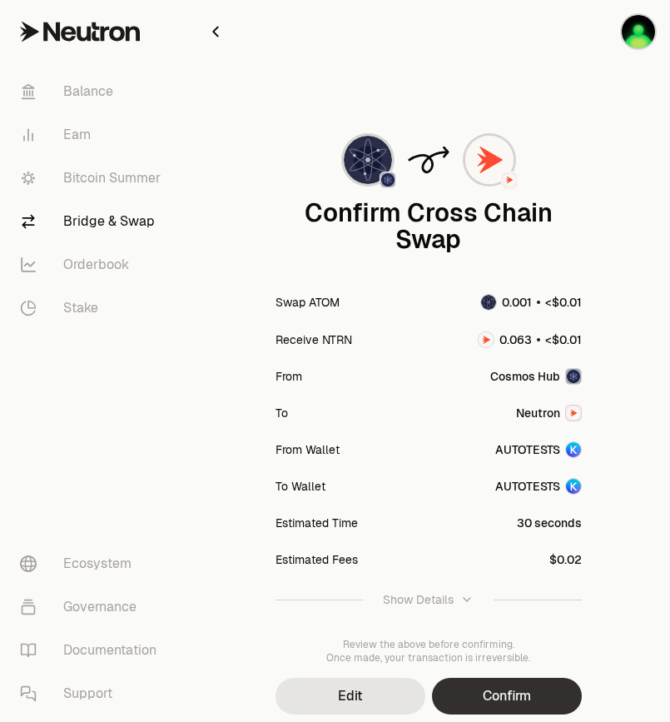
click at [530, 688] on button "Confirm" at bounding box center [507, 696] width 150 height 37
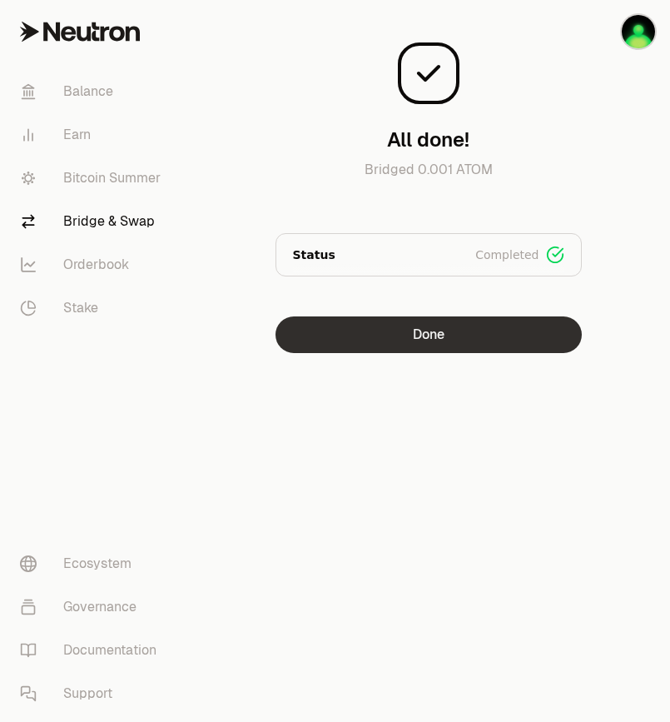
click at [442, 331] on button "Done" at bounding box center [429, 334] width 306 height 37
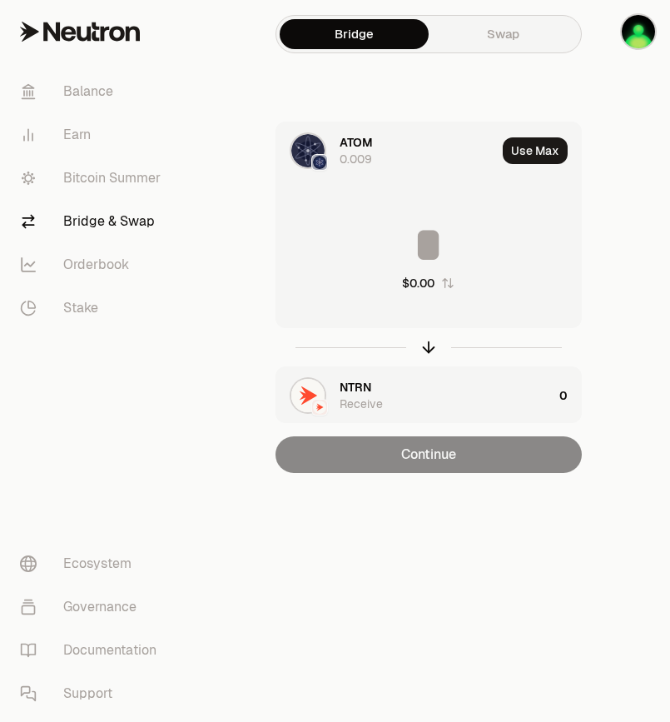
click at [424, 333] on div at bounding box center [429, 347] width 306 height 38
click at [421, 350] on icon "button" at bounding box center [429, 347] width 18 height 18
click at [433, 249] on input at bounding box center [428, 245] width 305 height 50
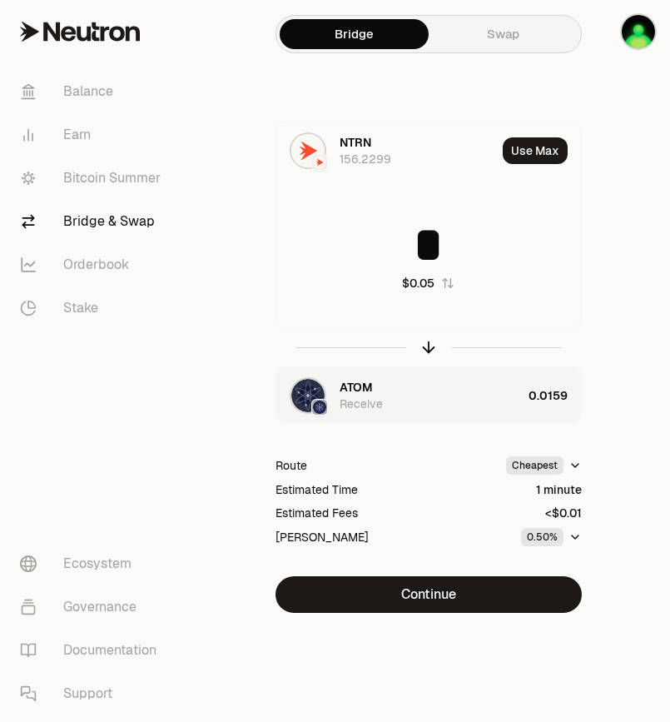
type input "*"
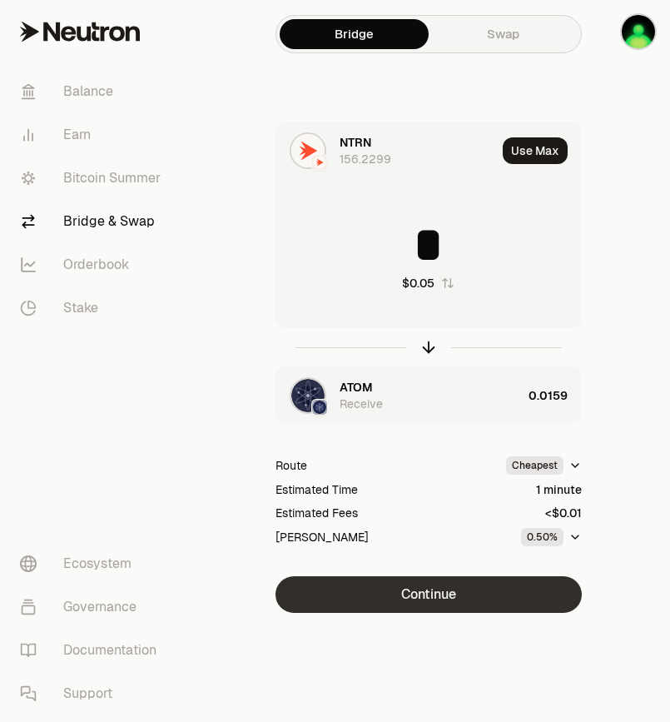
click at [534, 607] on button "Continue" at bounding box center [429, 594] width 306 height 37
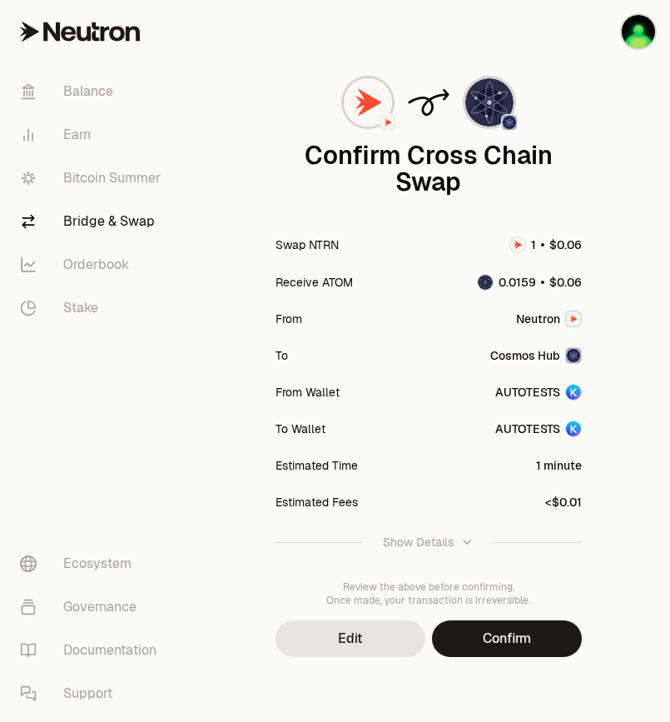
scroll to position [59, 0]
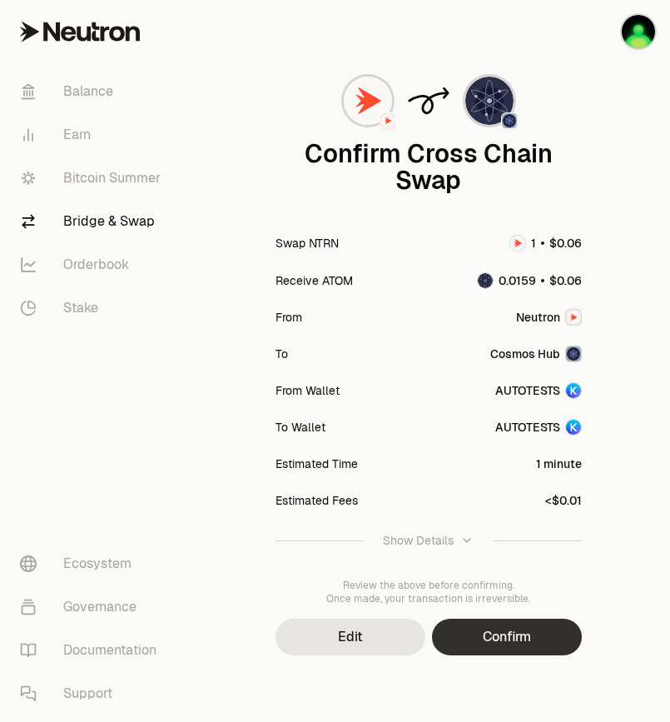
click at [527, 643] on button "Confirm" at bounding box center [507, 637] width 150 height 37
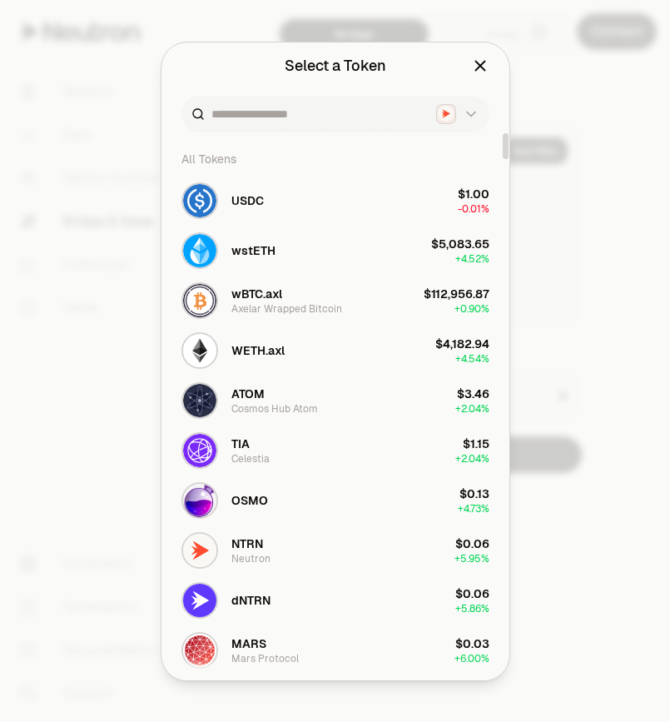
click at [589, 122] on div at bounding box center [335, 361] width 670 height 722
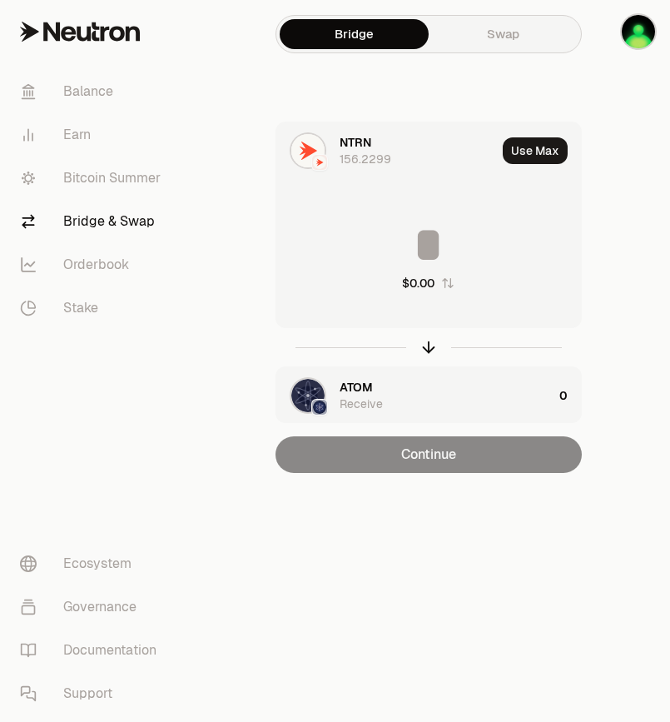
click at [420, 248] on input at bounding box center [428, 245] width 305 height 50
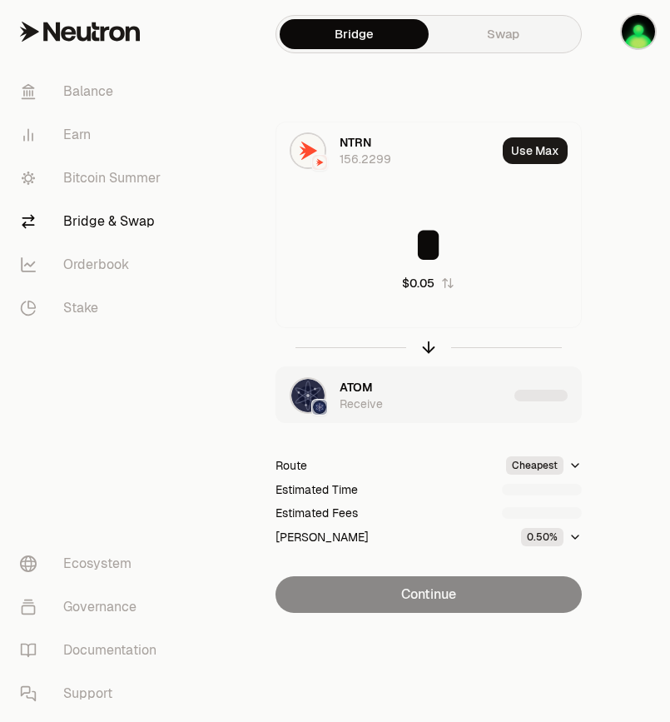
type input "*"
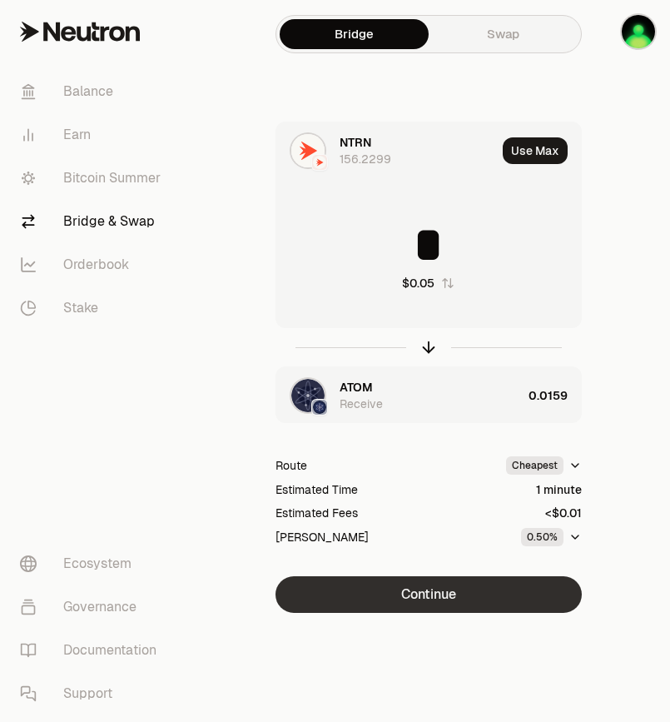
click at [553, 589] on button "Continue" at bounding box center [429, 594] width 306 height 37
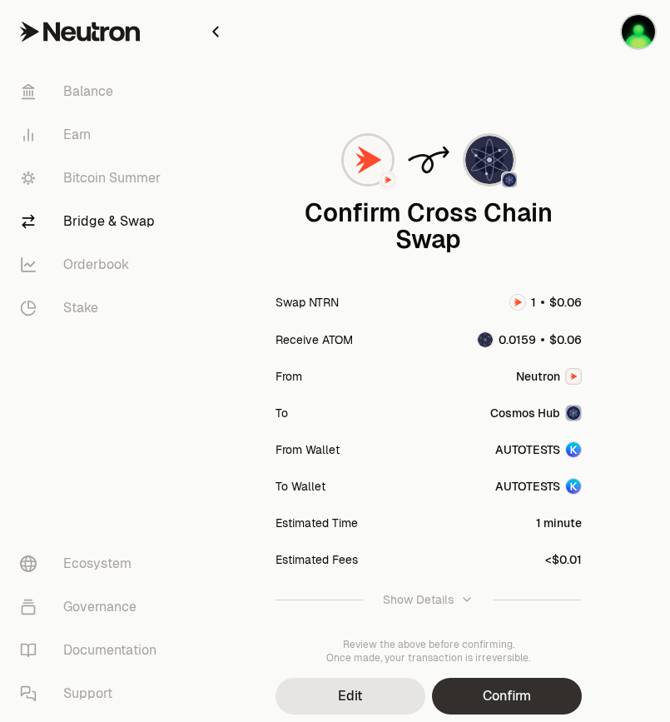
click at [535, 688] on button "Confirm" at bounding box center [507, 696] width 150 height 37
